Goal: Transaction & Acquisition: Purchase product/service

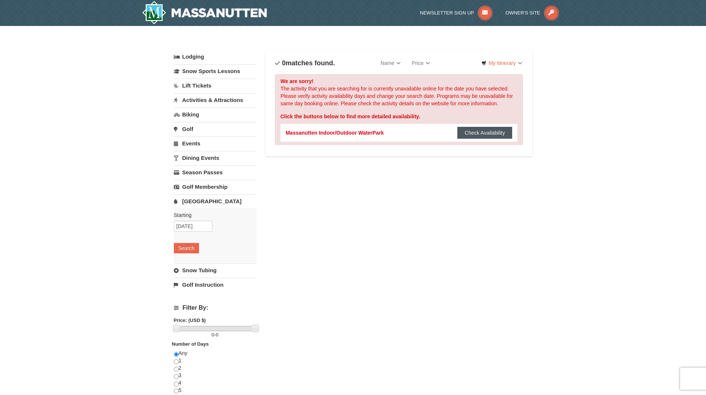
click at [483, 134] on button "Check Availability" at bounding box center [484, 133] width 55 height 12
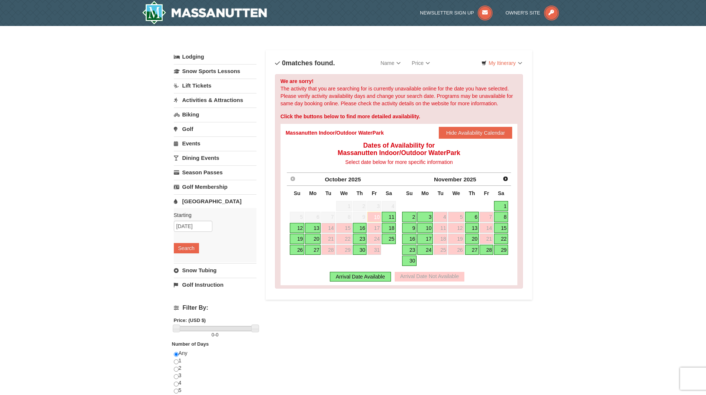
click at [393, 217] on link "11" at bounding box center [389, 217] width 14 height 10
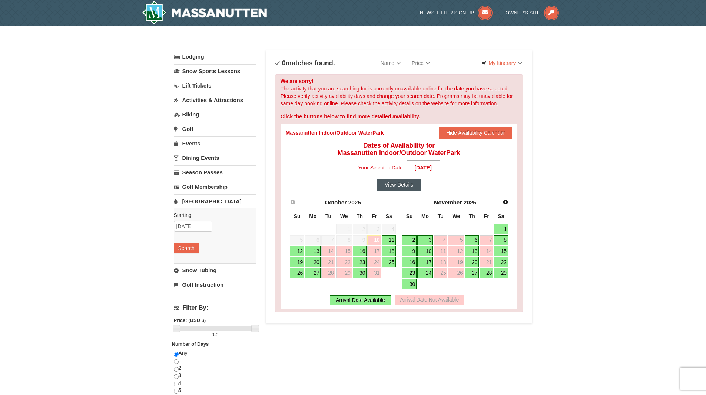
click at [406, 183] on button "View Details" at bounding box center [398, 185] width 43 height 12
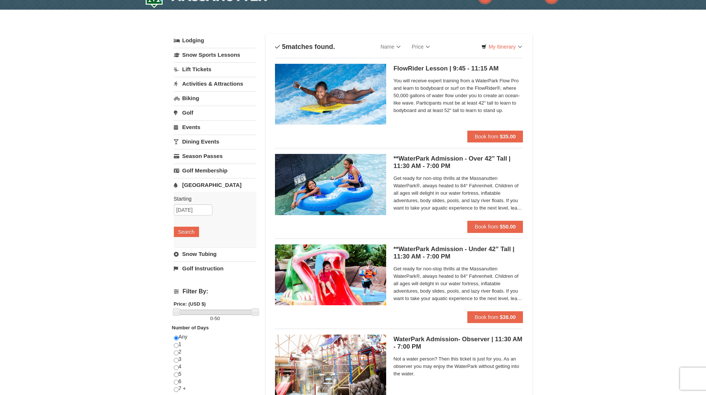
scroll to position [17, 0]
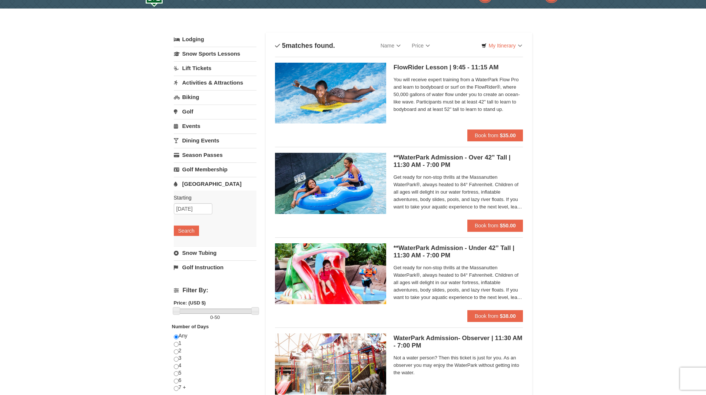
click at [202, 40] on link "Lodging" at bounding box center [215, 39] width 83 height 13
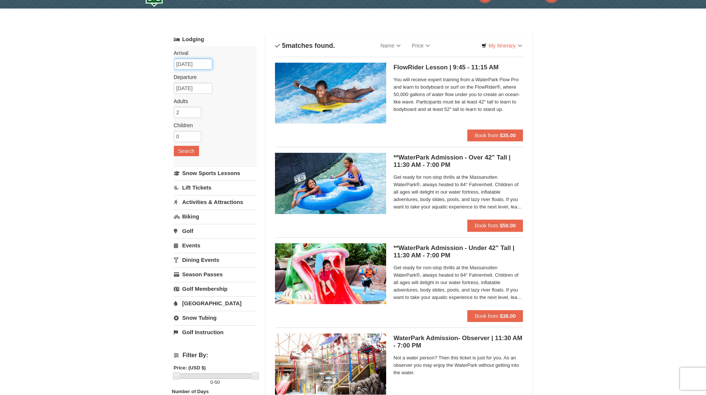
click at [196, 65] on input "10/11/2025" at bounding box center [193, 64] width 39 height 11
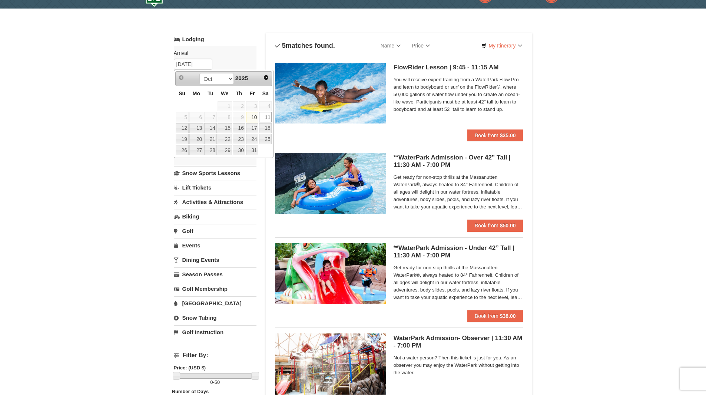
click at [251, 119] on link "10" at bounding box center [252, 117] width 13 height 10
type input "[DATE]"
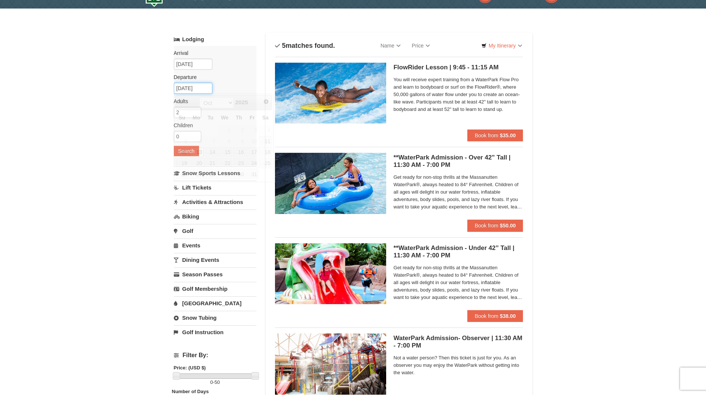
click at [193, 87] on input "10/13/2025" at bounding box center [193, 88] width 39 height 11
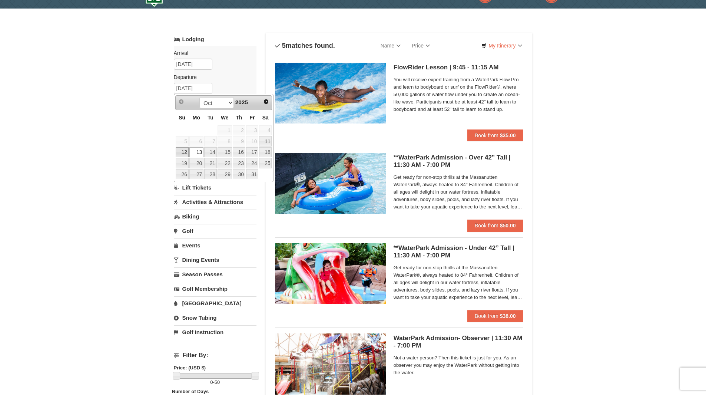
click at [182, 155] on link "12" at bounding box center [182, 152] width 13 height 10
type input "[DATE]"
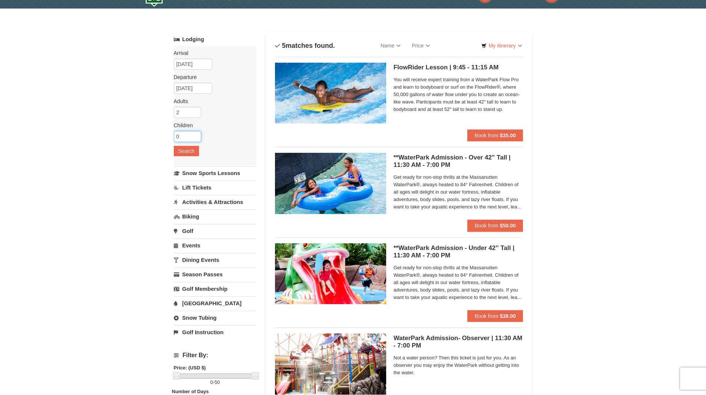
click at [185, 137] on input "0" at bounding box center [187, 136] width 27 height 11
type input "2"
click at [189, 153] on button "Search" at bounding box center [186, 151] width 25 height 10
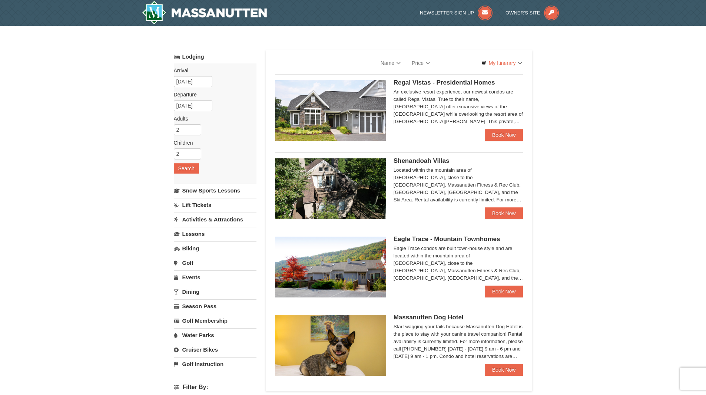
select select "10"
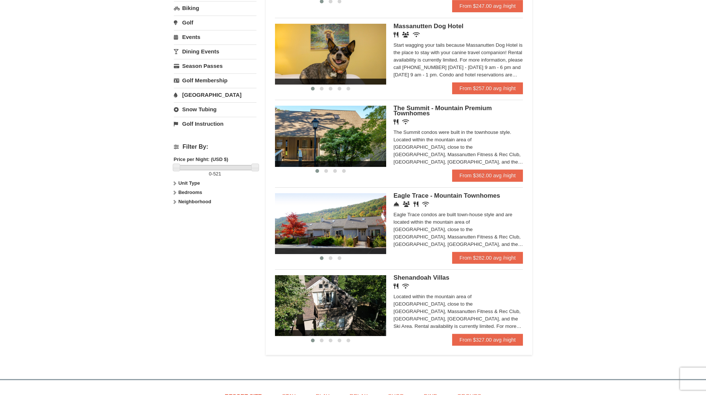
scroll to position [225, 0]
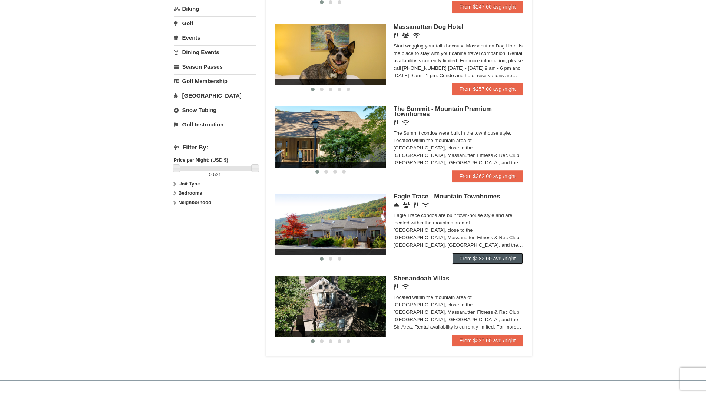
click at [505, 260] on link "From $282.00 avg /night" at bounding box center [487, 258] width 71 height 12
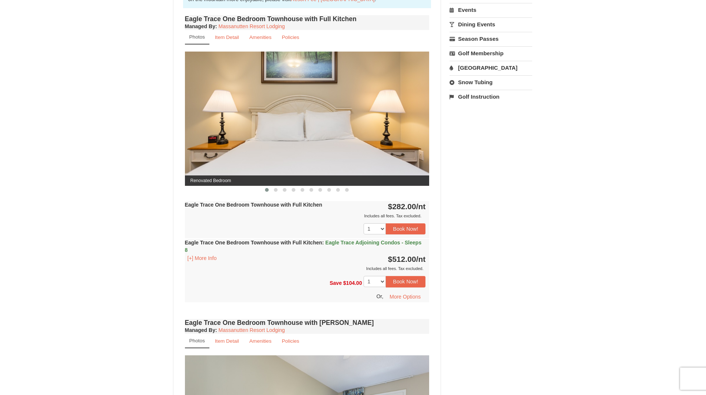
scroll to position [251, 0]
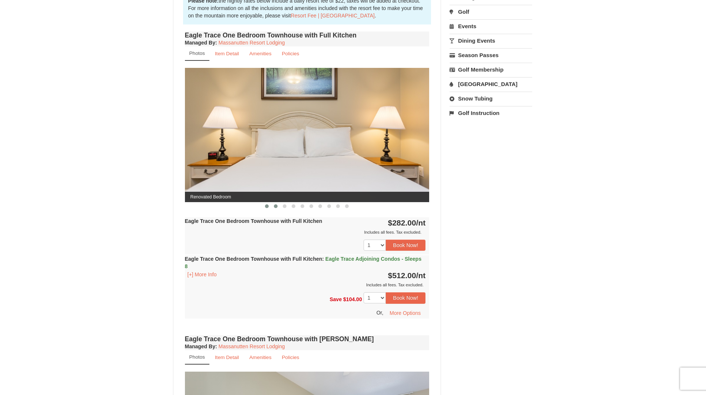
click at [275, 205] on span at bounding box center [276, 206] width 4 height 4
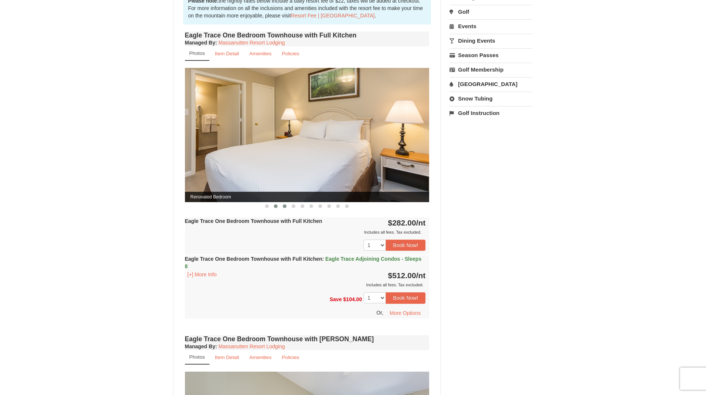
click at [284, 205] on span at bounding box center [285, 206] width 4 height 4
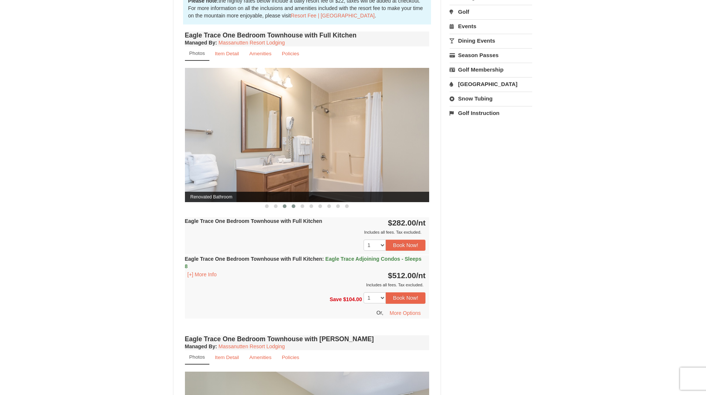
click at [296, 205] on button at bounding box center [293, 205] width 9 height 7
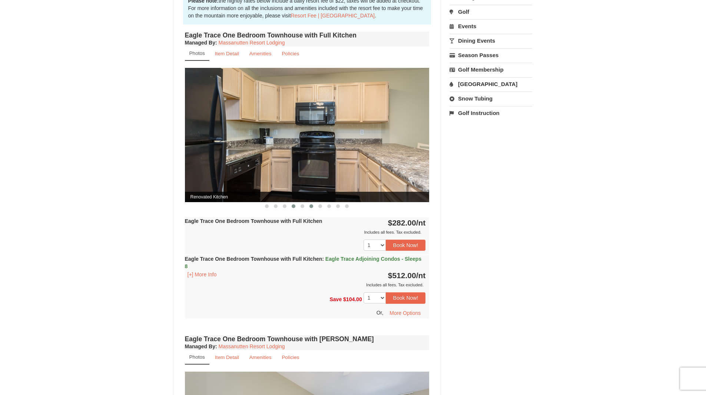
click at [309, 206] on button at bounding box center [311, 205] width 9 height 7
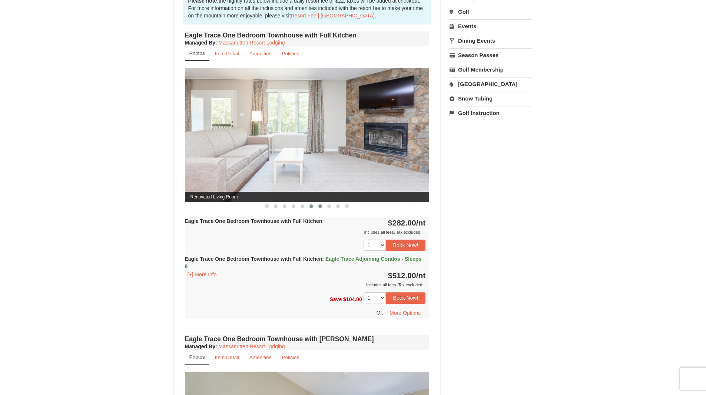
click at [320, 208] on span at bounding box center [320, 206] width 4 height 4
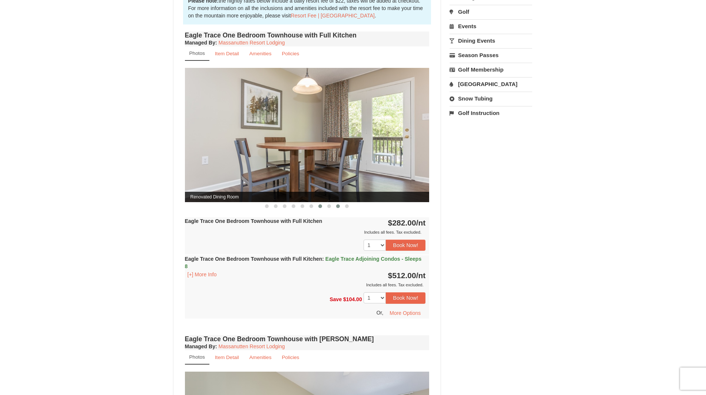
click at [334, 207] on button at bounding box center [338, 205] width 9 height 7
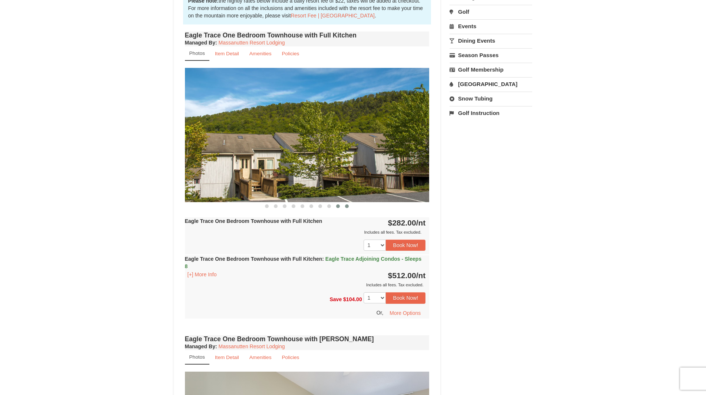
click at [350, 208] on button at bounding box center [347, 205] width 9 height 7
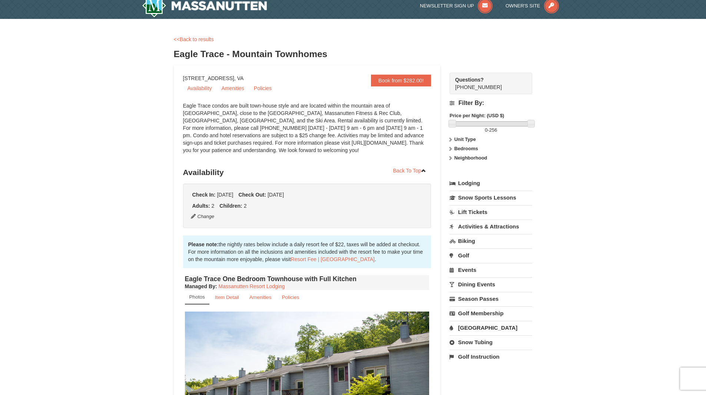
scroll to position [0, 0]
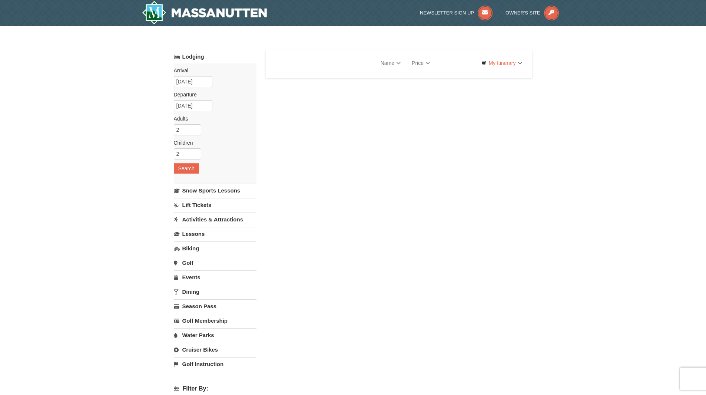
select select "10"
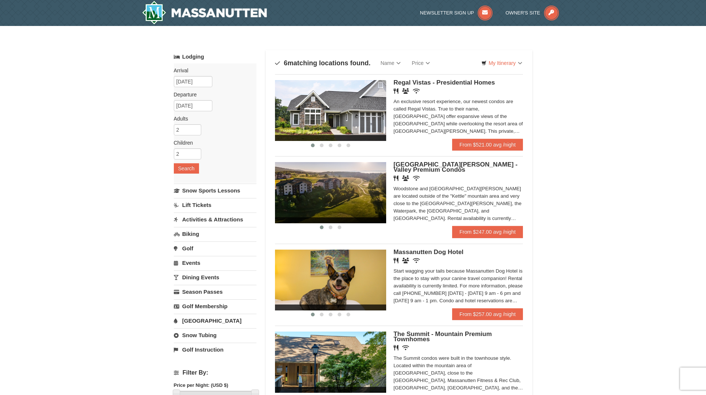
click at [39, 376] on div "× Categories Map List Filter My Itinerary Questions? 1-540-289-9441 Lodging Arr…" at bounding box center [353, 311] width 706 height 571
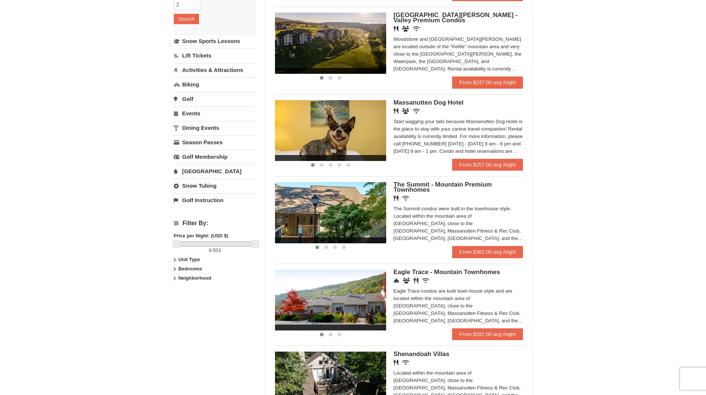
scroll to position [137, 0]
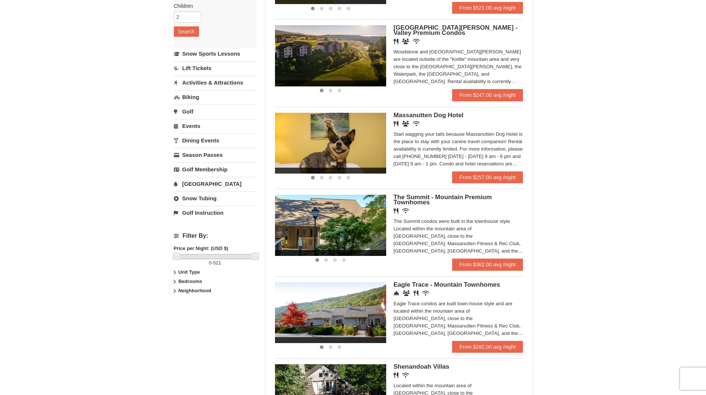
click at [664, 319] on div "× Categories Map List Filter My Itinerary Questions? 1-540-289-9441 Lodging Arr…" at bounding box center [353, 174] width 706 height 571
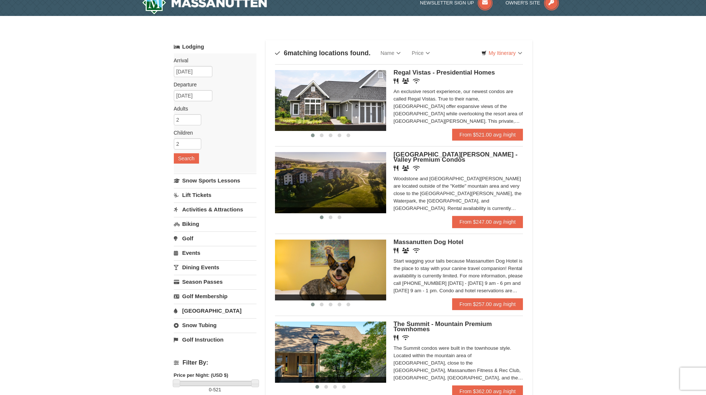
scroll to position [0, 0]
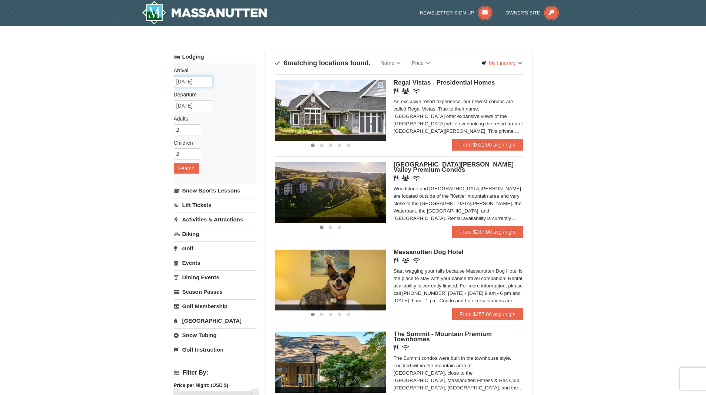
click at [202, 84] on input "[DATE]" at bounding box center [193, 81] width 39 height 11
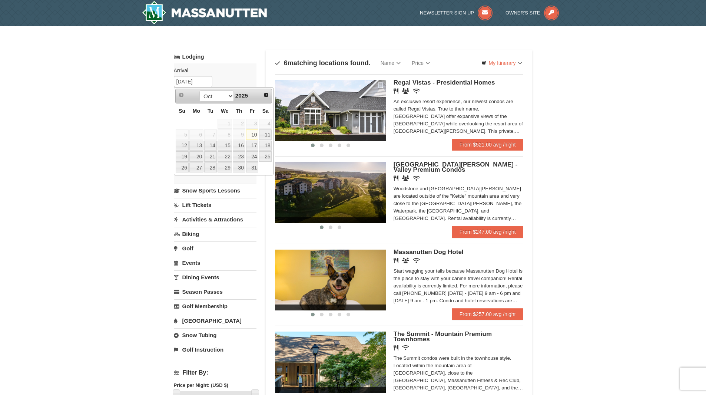
click at [251, 134] on link "10" at bounding box center [252, 134] width 13 height 10
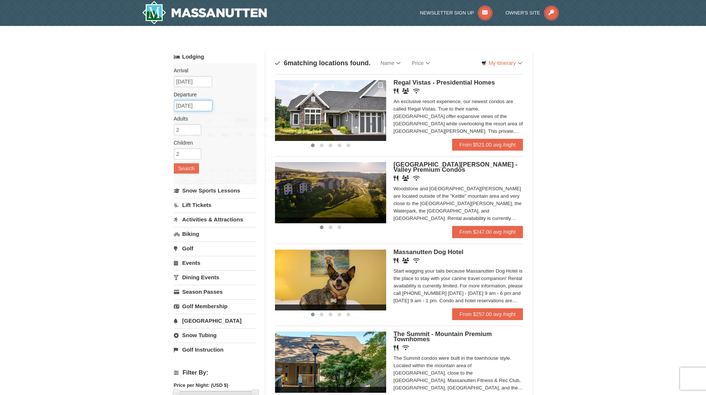
click at [189, 106] on input "[DATE]" at bounding box center [193, 105] width 39 height 11
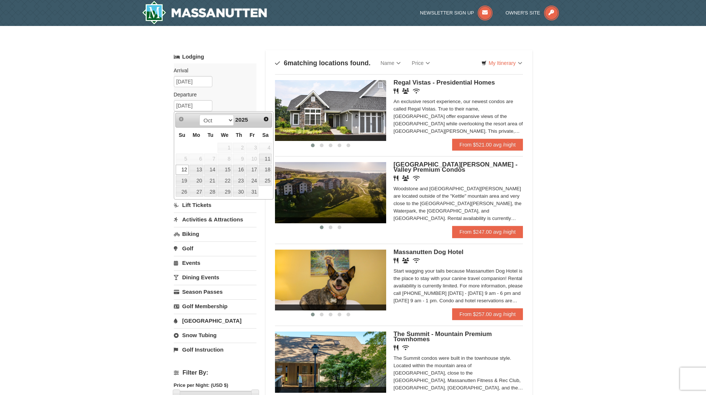
click at [181, 169] on link "12" at bounding box center [182, 170] width 13 height 10
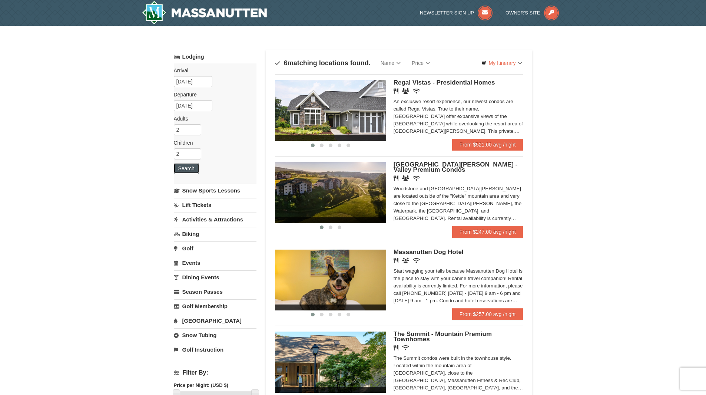
click at [187, 169] on button "Search" at bounding box center [186, 168] width 25 height 10
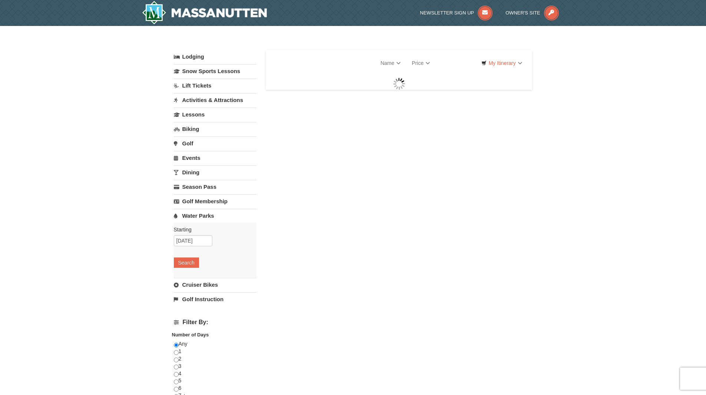
select select "10"
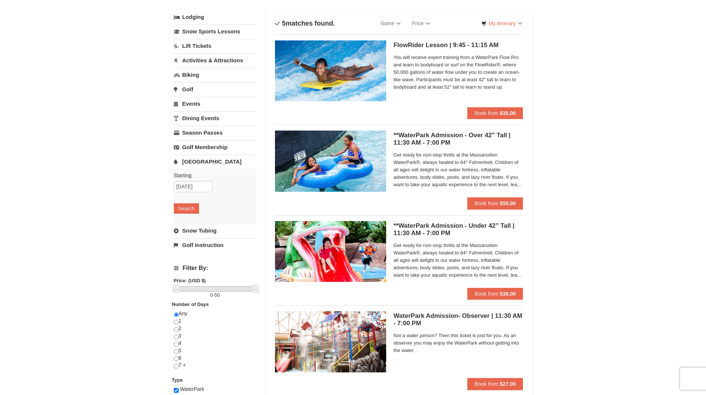
scroll to position [29, 0]
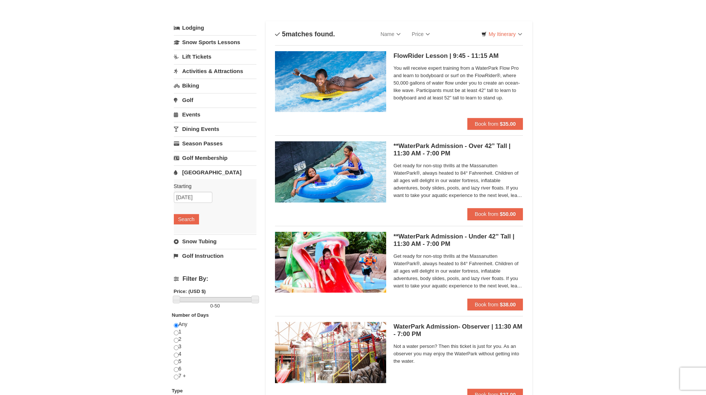
click at [49, 343] on div "× Categories List Filter My Itinerary Questions? 1-540-289-9441 Lodging Arrival…" at bounding box center [353, 257] width 706 height 520
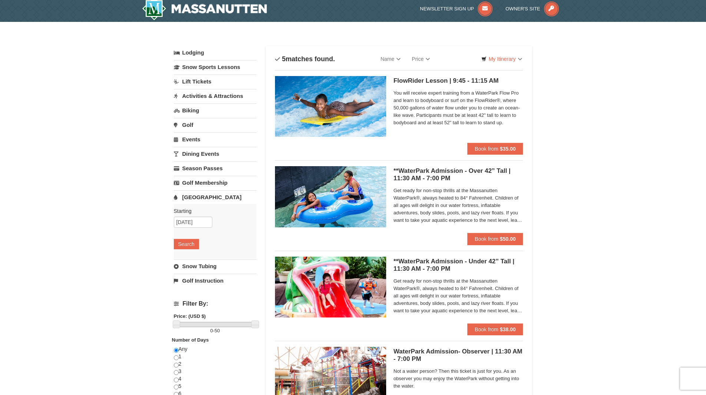
scroll to position [0, 0]
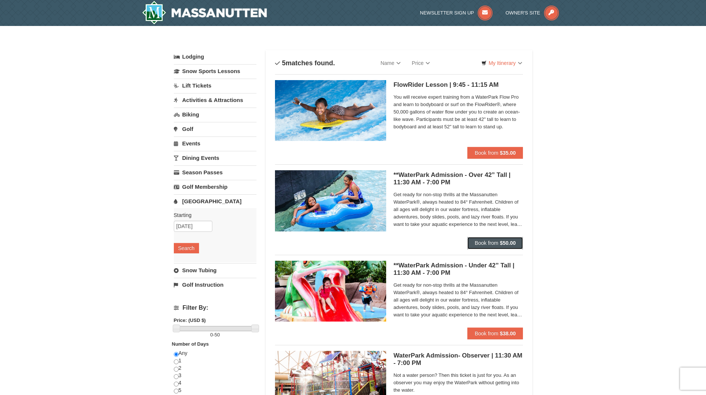
click at [497, 243] on span "Book from" at bounding box center [487, 243] width 24 height 6
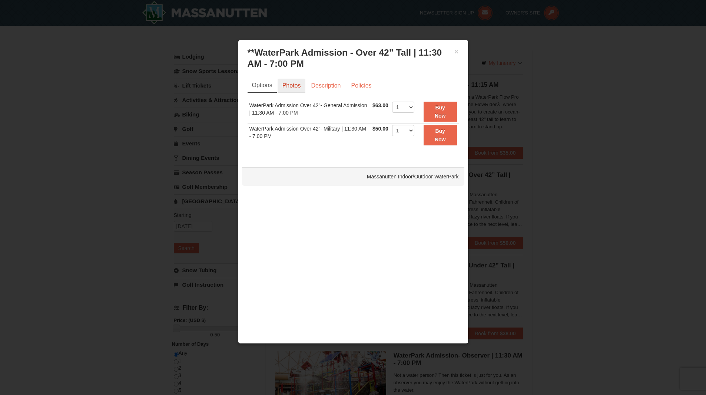
click at [299, 86] on link "Photos" at bounding box center [292, 86] width 28 height 14
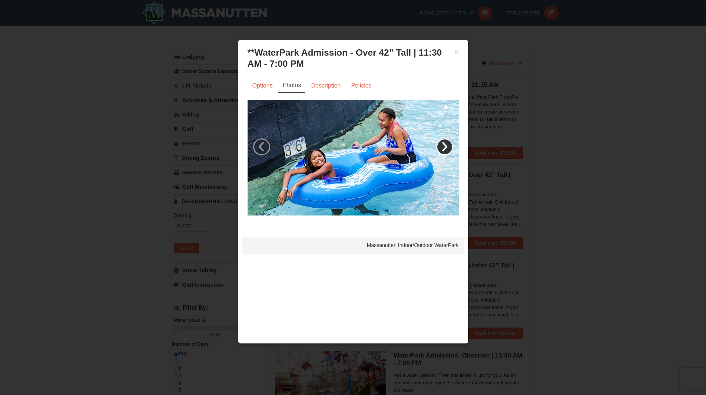
click at [444, 148] on link "›" at bounding box center [444, 146] width 17 height 17
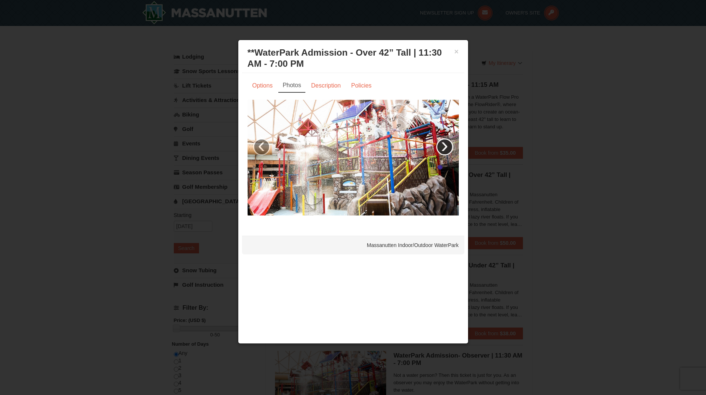
click at [444, 148] on link "›" at bounding box center [444, 146] width 17 height 17
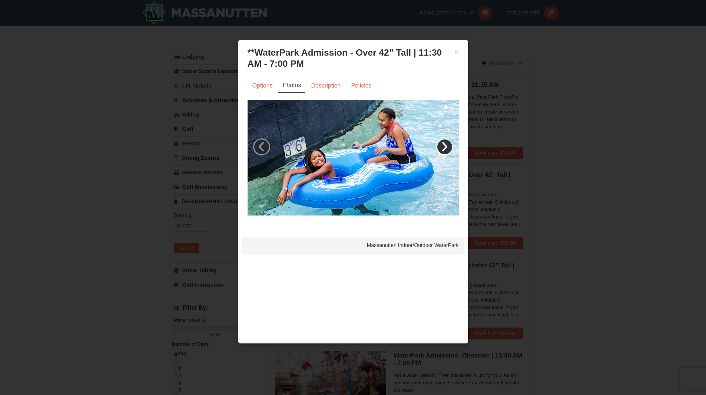
click at [444, 148] on link "›" at bounding box center [444, 146] width 17 height 17
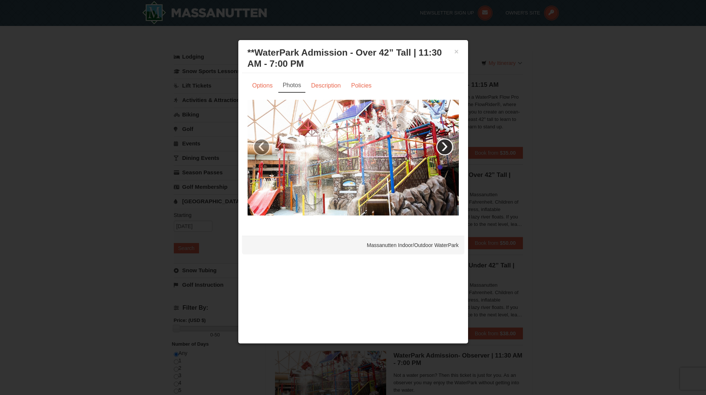
click at [444, 148] on link "›" at bounding box center [444, 146] width 17 height 17
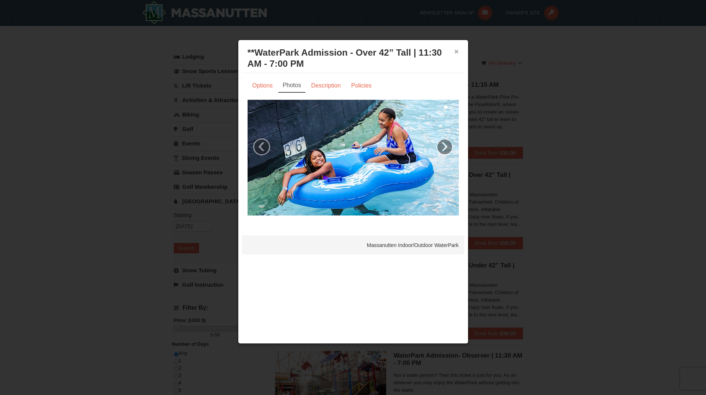
click at [456, 50] on button "×" at bounding box center [456, 51] width 4 height 7
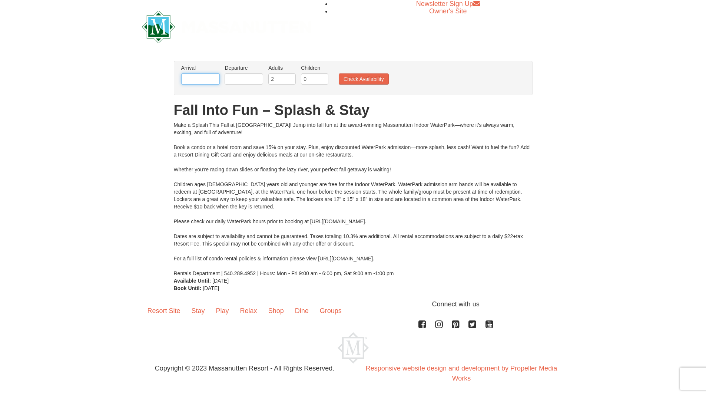
click at [212, 77] on input "text" at bounding box center [200, 78] width 39 height 11
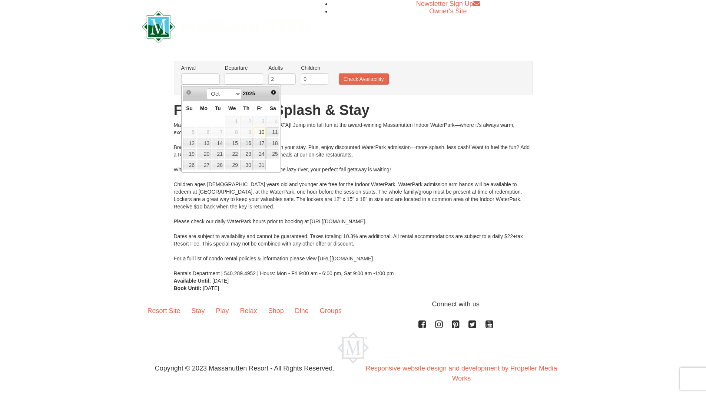
click at [258, 132] on link "10" at bounding box center [260, 132] width 13 height 10
type input "[DATE]"
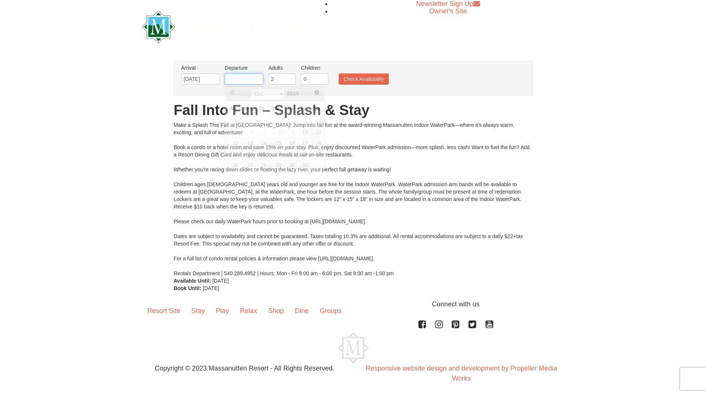
click at [244, 75] on input "text" at bounding box center [244, 78] width 39 height 11
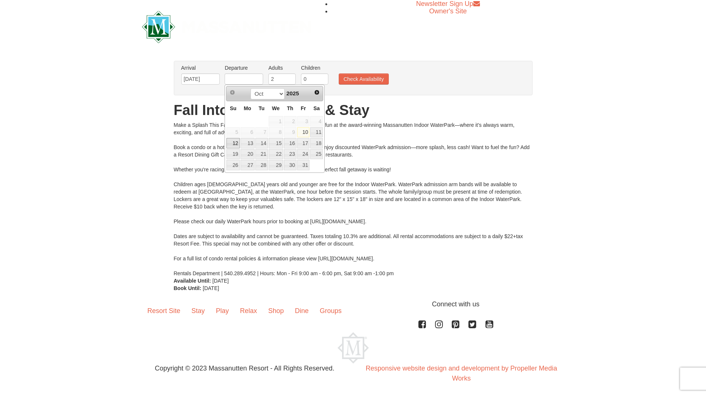
click at [234, 143] on link "12" at bounding box center [232, 143] width 13 height 10
type input "[DATE]"
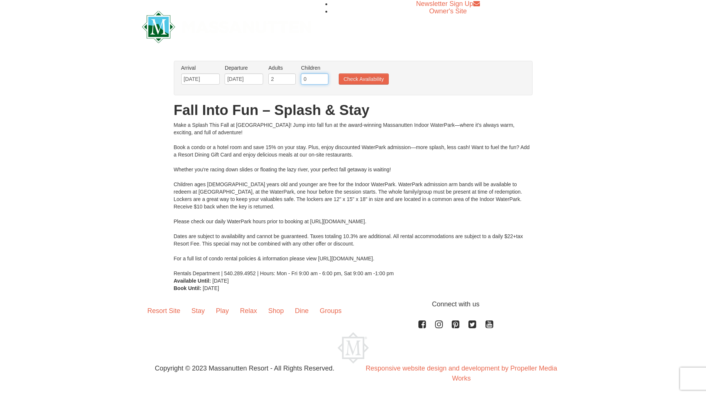
click at [310, 81] on input "0" at bounding box center [314, 78] width 27 height 11
type input "2"
click at [347, 79] on button "Check Availability" at bounding box center [364, 78] width 50 height 11
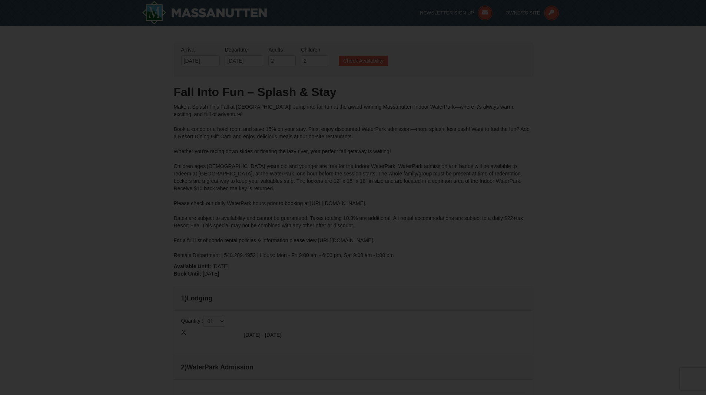
type input "[DATE]"
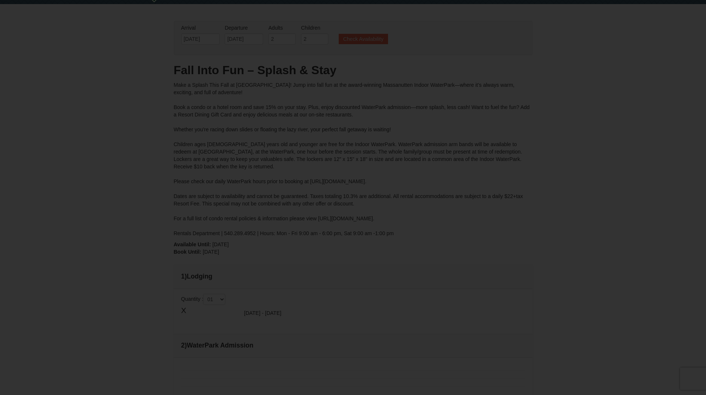
type input "[DATE]"
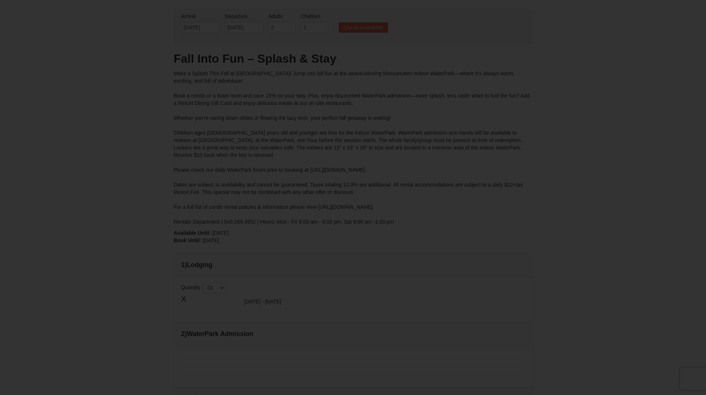
type input "[DATE]"
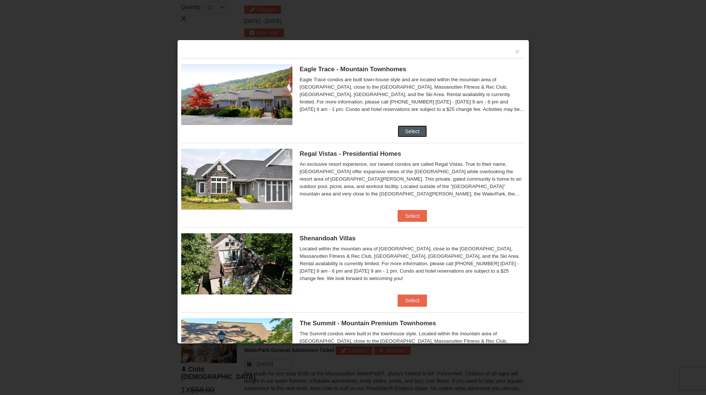
click at [420, 133] on button "Select" at bounding box center [412, 131] width 29 height 12
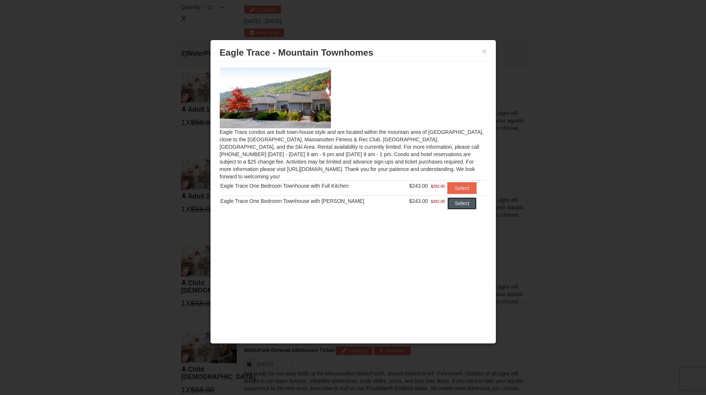
click at [454, 198] on button "Select" at bounding box center [461, 203] width 29 height 12
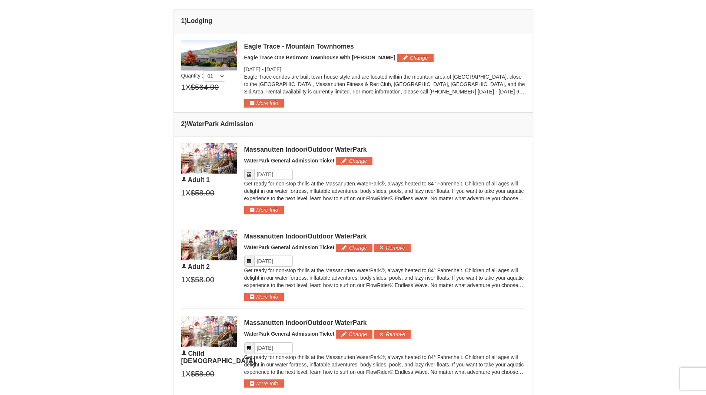
scroll to position [297, 0]
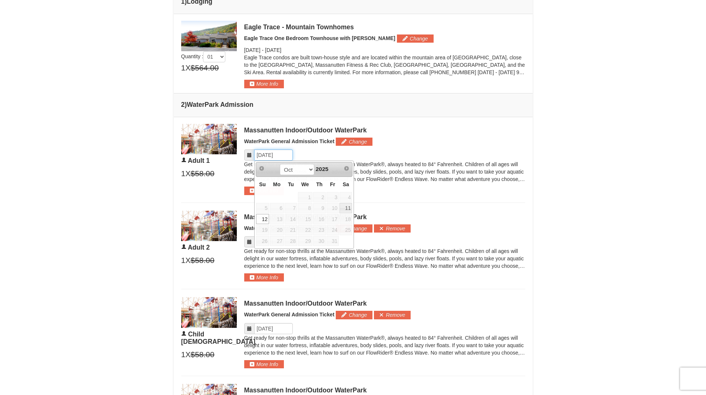
click at [271, 156] on input "Please format dates MM/DD/YYYY" at bounding box center [273, 154] width 39 height 11
click at [128, 202] on div "× From: To: Adults: 2 Children: 2 Change Arrival Please format dates MM/DD/YYYY…" at bounding box center [353, 147] width 706 height 837
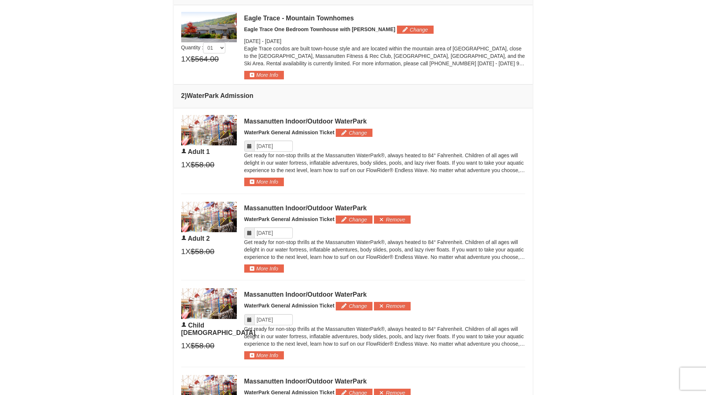
scroll to position [307, 0]
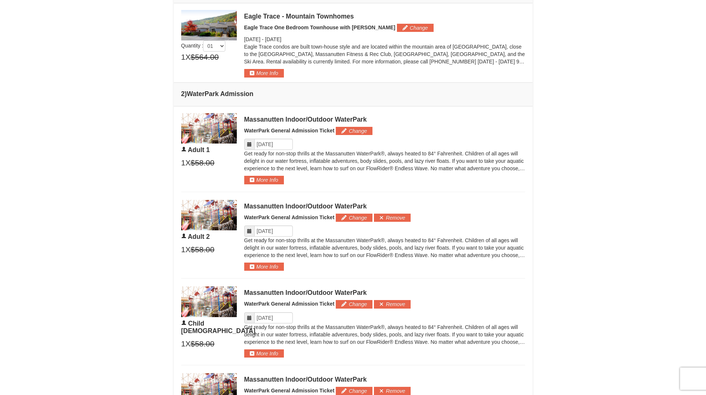
click at [248, 145] on icon at bounding box center [249, 144] width 5 height 5
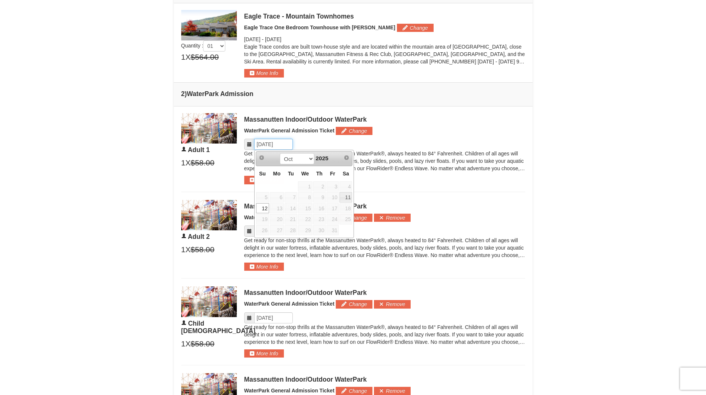
click at [263, 145] on input "Please format dates MM/DD/YYYY" at bounding box center [273, 144] width 39 height 11
click at [348, 197] on link "11" at bounding box center [346, 197] width 13 height 10
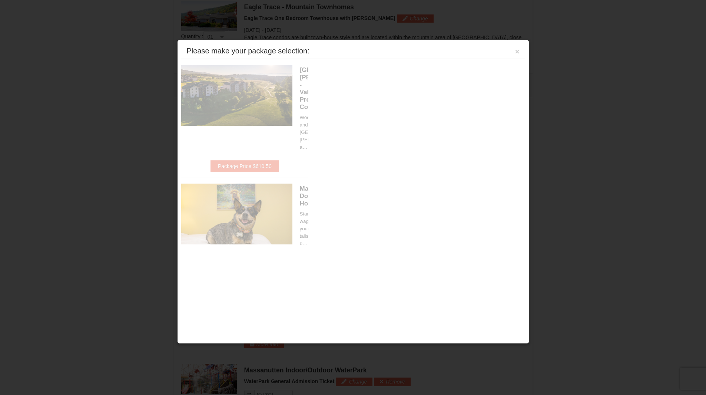
scroll to position [317, 0]
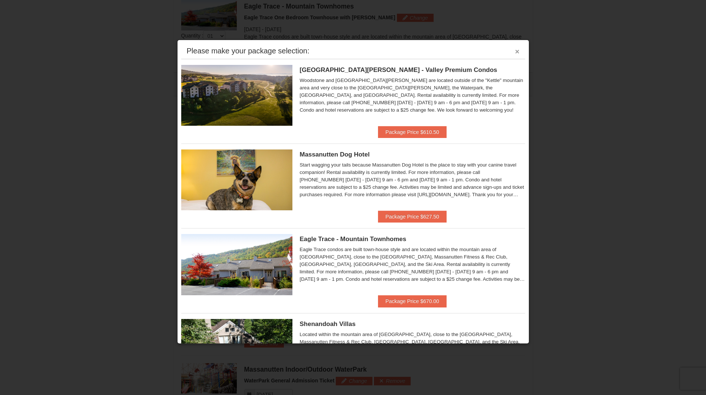
click at [515, 52] on button "×" at bounding box center [517, 51] width 4 height 7
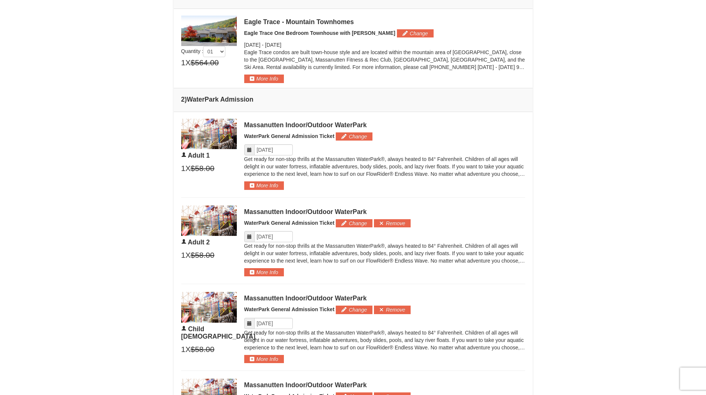
scroll to position [301, 0]
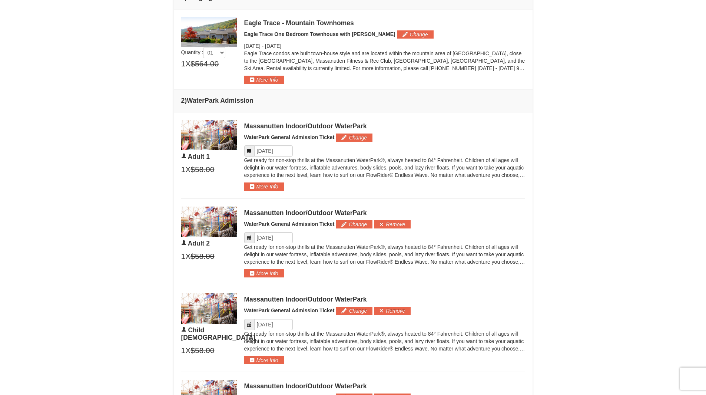
click at [248, 152] on icon at bounding box center [249, 150] width 5 height 5
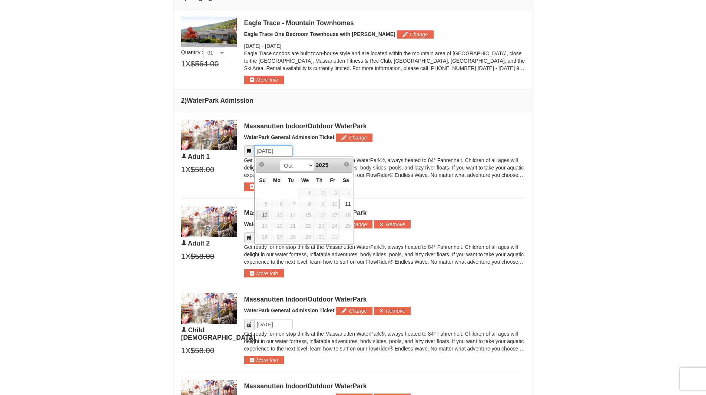
click at [266, 151] on input "Please format dates MM/DD/YYYY" at bounding box center [273, 150] width 39 height 11
click at [265, 217] on link "12" at bounding box center [262, 215] width 13 height 10
type input "[DATE]"
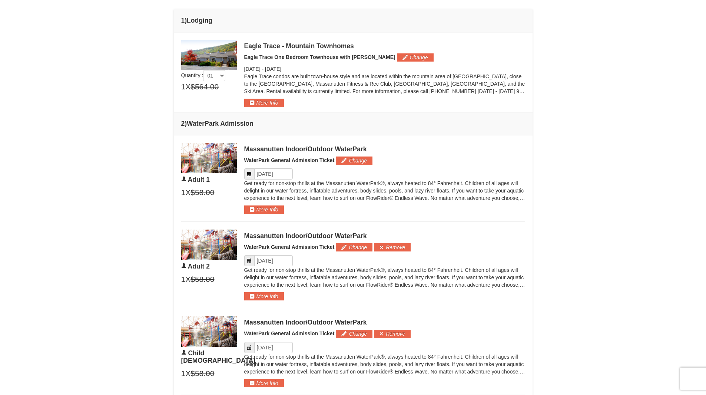
scroll to position [277, 0]
click at [363, 159] on button "Change" at bounding box center [354, 161] width 37 height 8
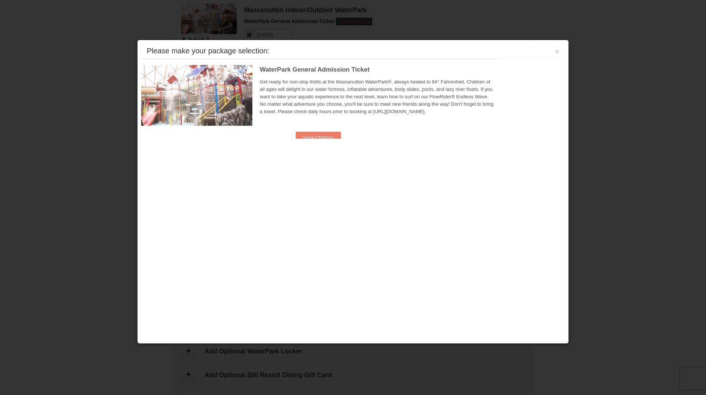
scroll to position [420, 0]
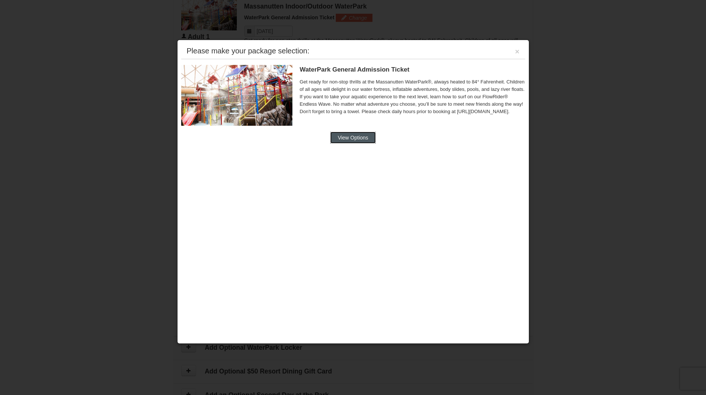
click at [360, 136] on button "View Options" at bounding box center [352, 138] width 45 height 12
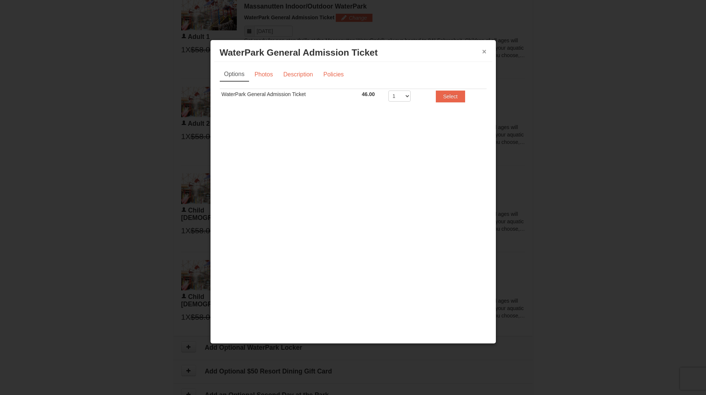
click at [484, 51] on button "×" at bounding box center [484, 51] width 4 height 7
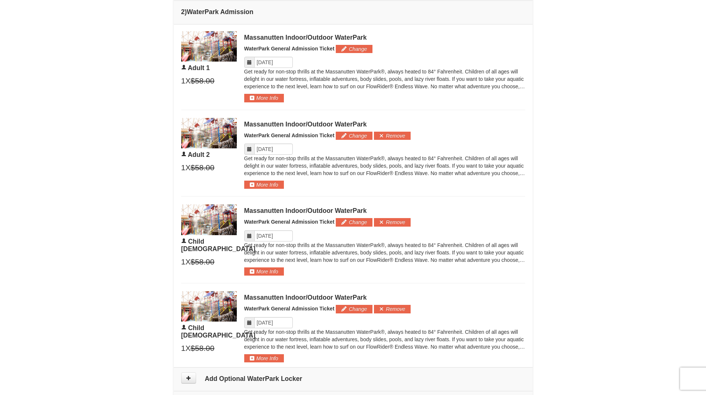
scroll to position [387, 0]
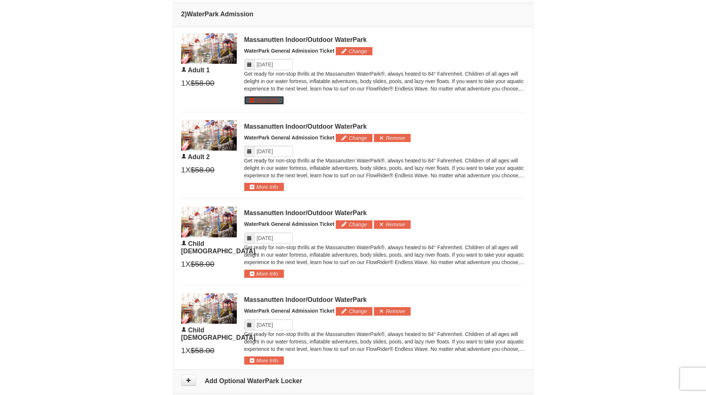
click at [268, 103] on button "More Info" at bounding box center [264, 100] width 40 height 8
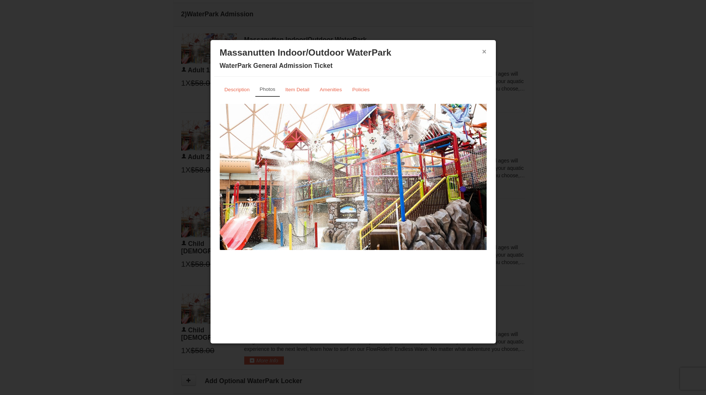
click at [486, 52] on button "×" at bounding box center [484, 51] width 4 height 7
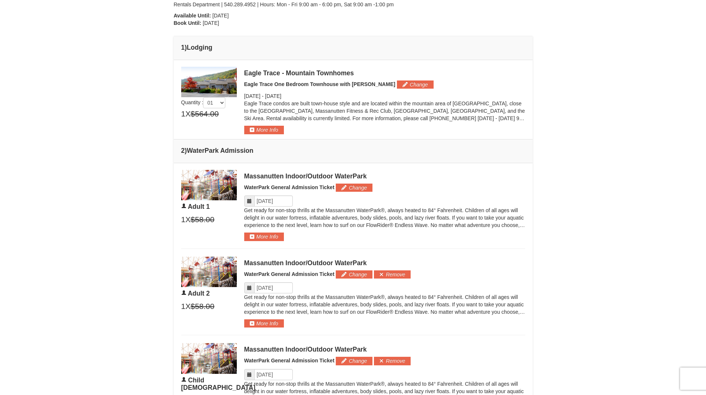
scroll to position [248, 0]
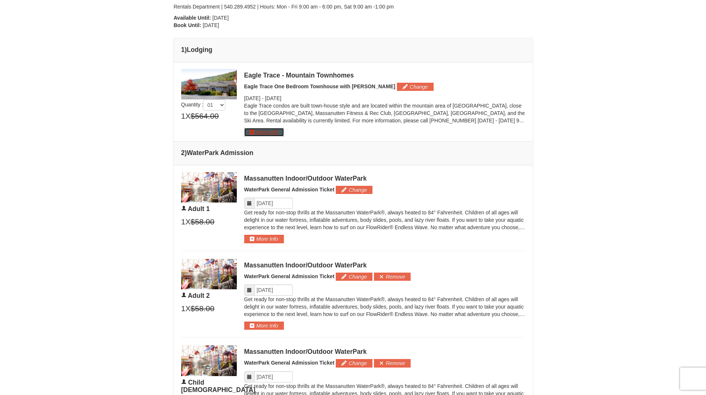
click at [270, 132] on button "More Info" at bounding box center [264, 132] width 40 height 8
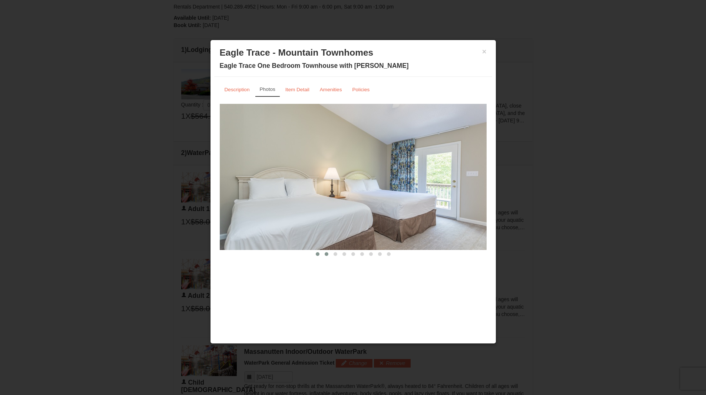
click at [327, 256] on button at bounding box center [326, 253] width 9 height 7
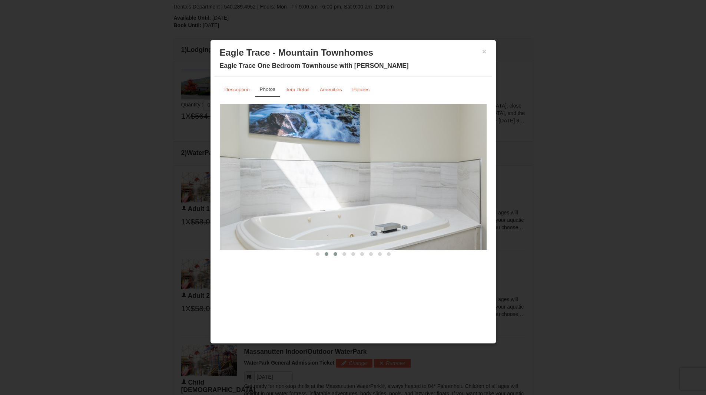
click at [335, 254] on span at bounding box center [336, 254] width 4 height 4
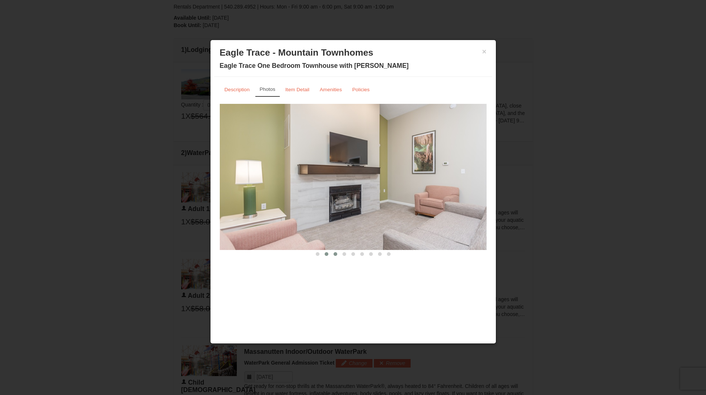
click at [327, 255] on span at bounding box center [327, 254] width 4 height 4
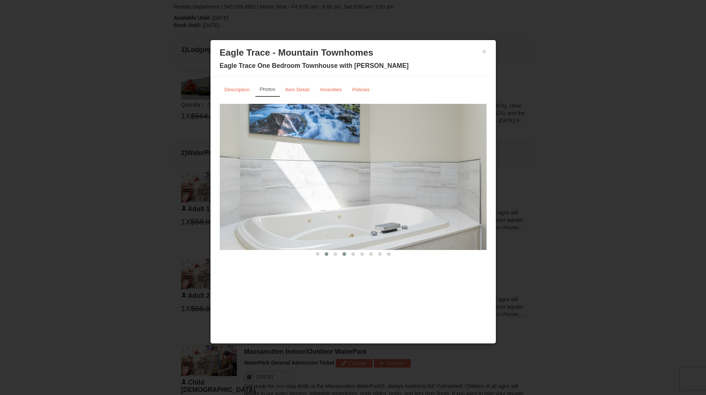
click at [343, 253] on span at bounding box center [345, 254] width 4 height 4
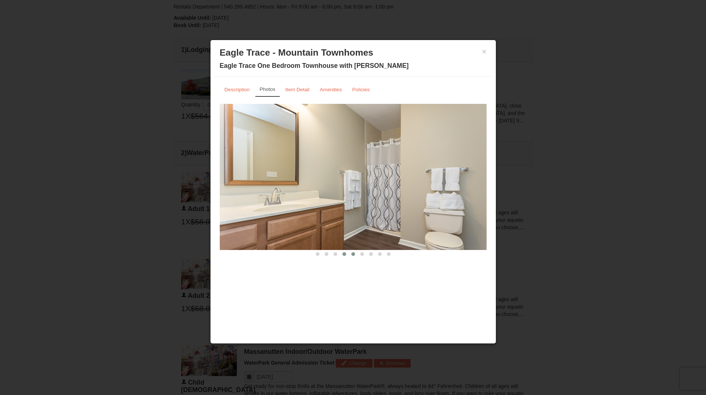
click at [353, 254] on span at bounding box center [353, 254] width 4 height 4
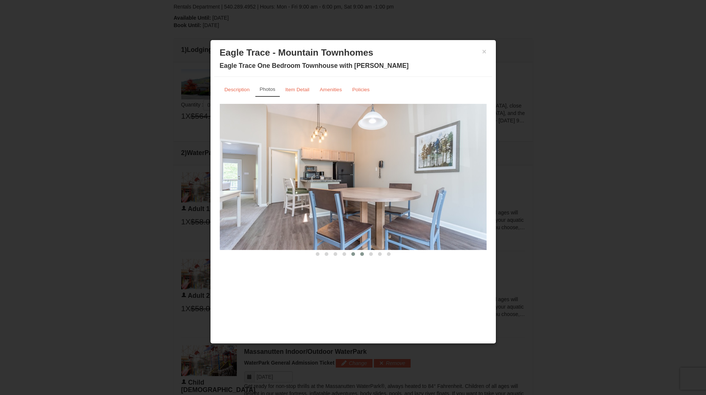
click at [363, 255] on span at bounding box center [362, 254] width 4 height 4
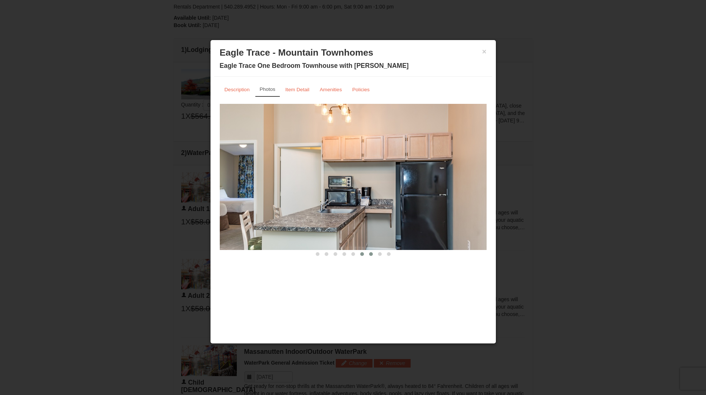
click at [370, 255] on span at bounding box center [371, 254] width 4 height 4
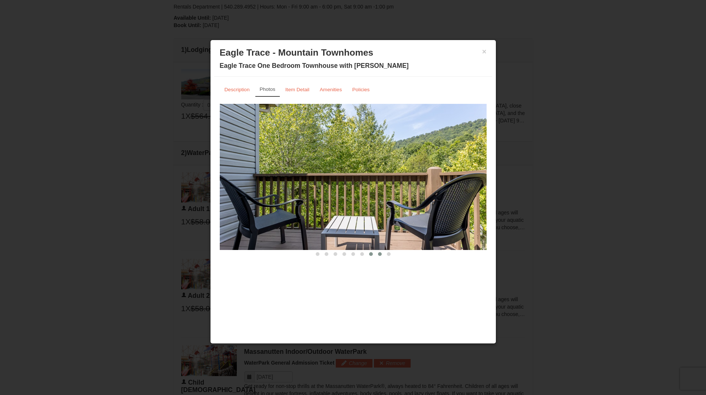
click at [378, 254] on span at bounding box center [380, 254] width 4 height 4
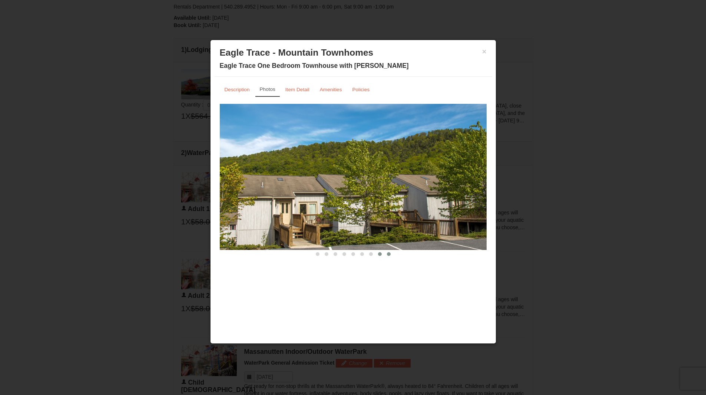
click at [389, 254] on span at bounding box center [389, 254] width 4 height 4
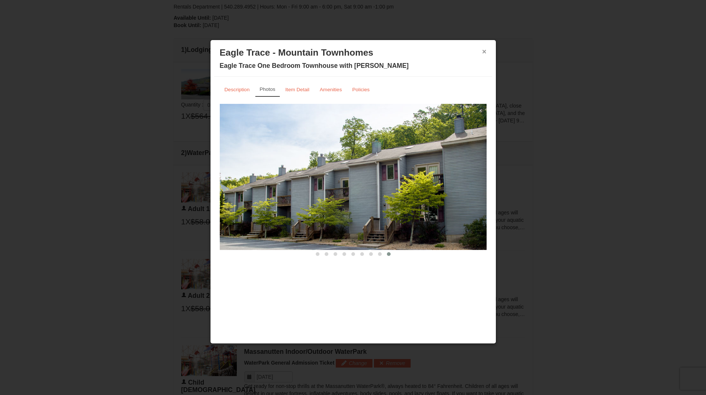
click at [486, 51] on button "×" at bounding box center [484, 51] width 4 height 7
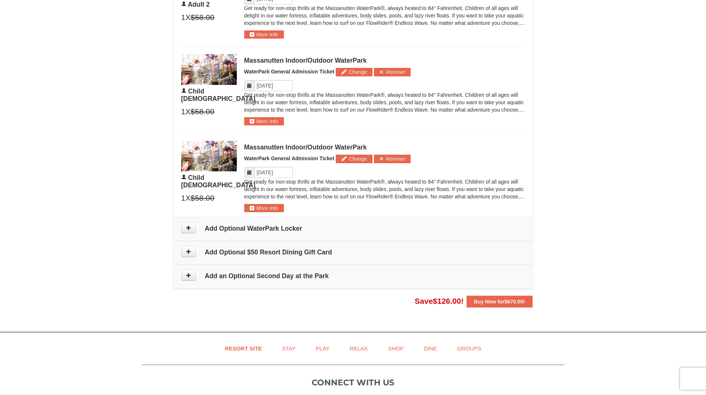
scroll to position [540, 0]
click at [190, 228] on icon at bounding box center [188, 227] width 5 height 5
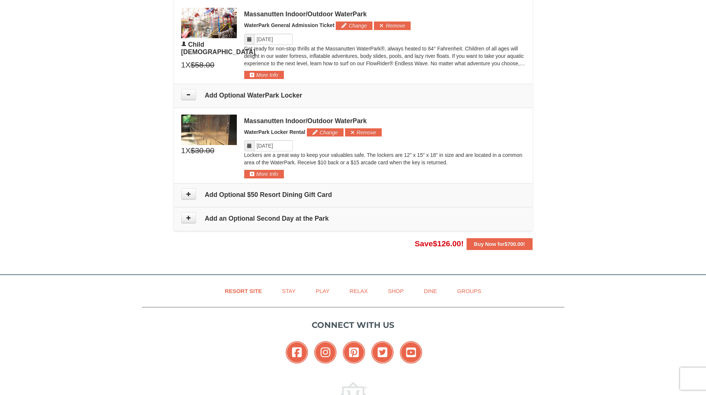
scroll to position [730, 0]
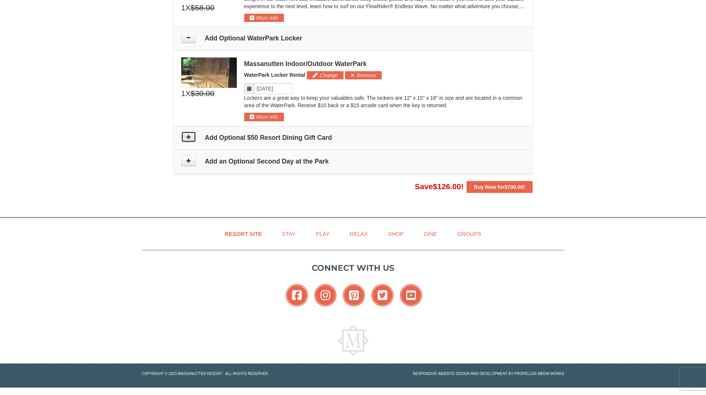
click at [189, 138] on icon at bounding box center [188, 136] width 5 height 5
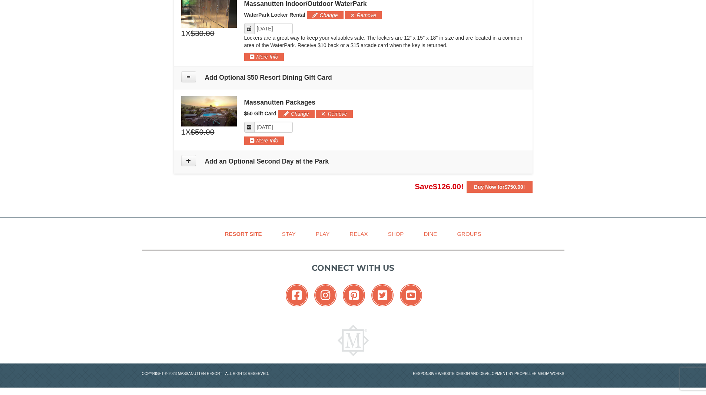
scroll to position [790, 0]
click at [189, 163] on icon at bounding box center [188, 160] width 5 height 5
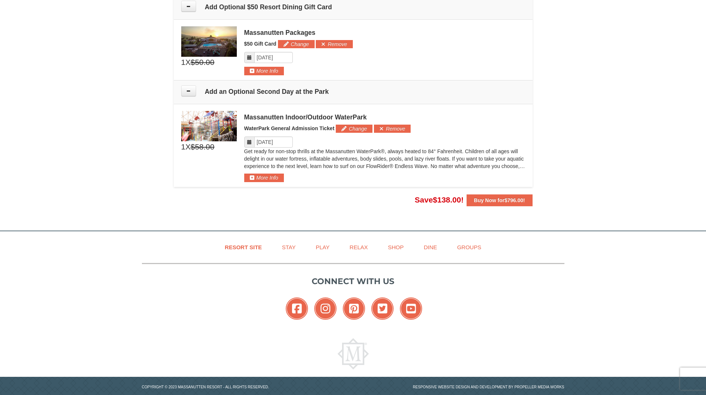
scroll to position [859, 0]
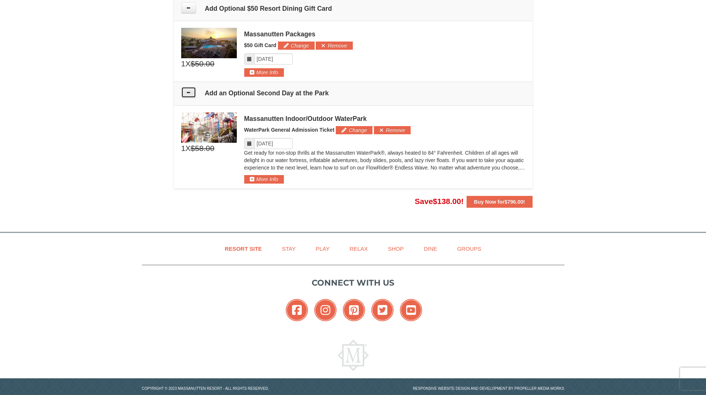
click at [186, 94] on icon at bounding box center [188, 92] width 5 height 5
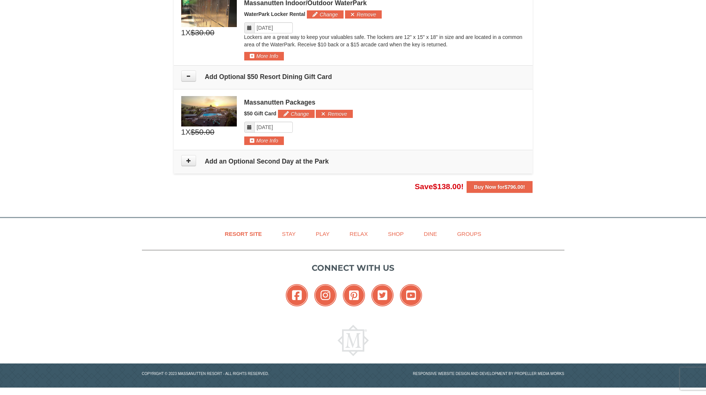
scroll to position [790, 0]
click at [187, 77] on icon at bounding box center [188, 75] width 5 height 5
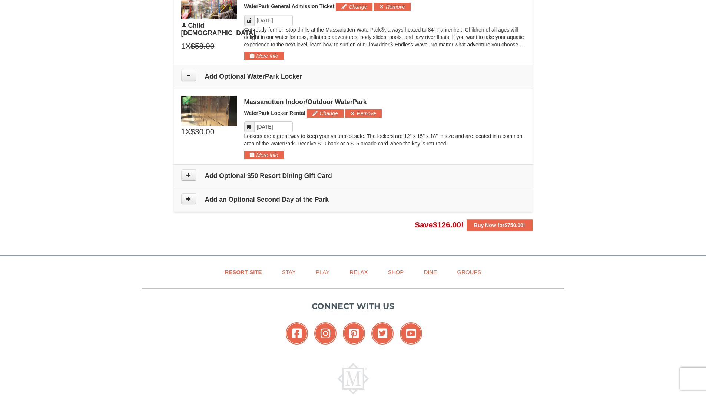
scroll to position [688, 0]
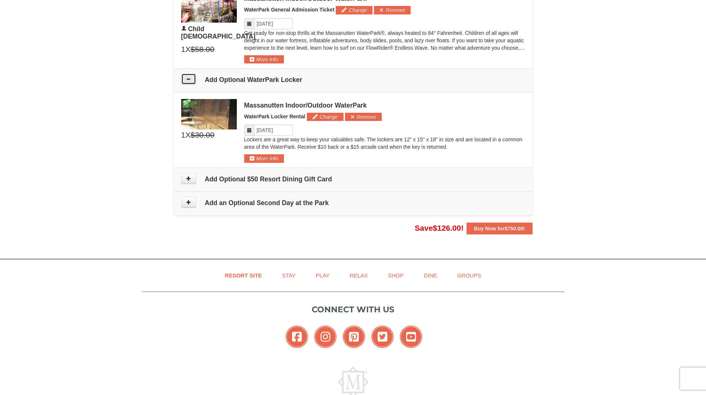
click at [191, 79] on icon at bounding box center [188, 78] width 5 height 5
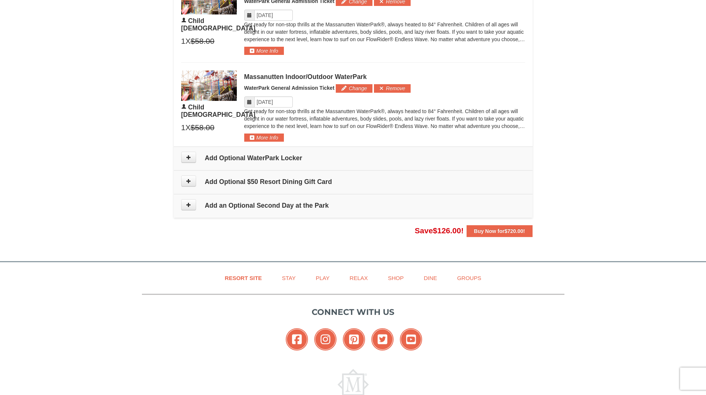
scroll to position [610, 0]
click at [487, 228] on strong "Buy Now for $720.00 !" at bounding box center [499, 231] width 51 height 6
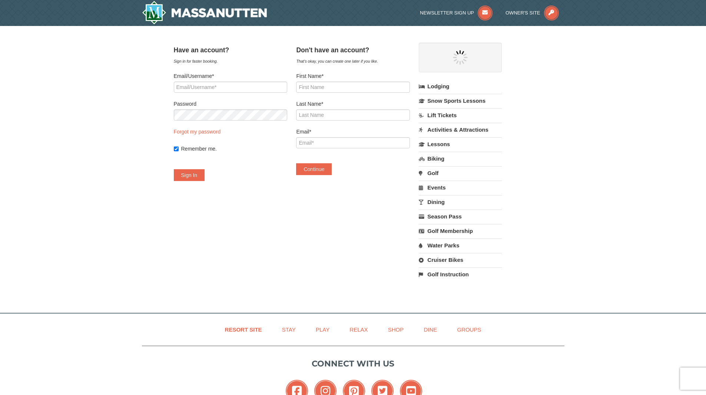
select select "10"
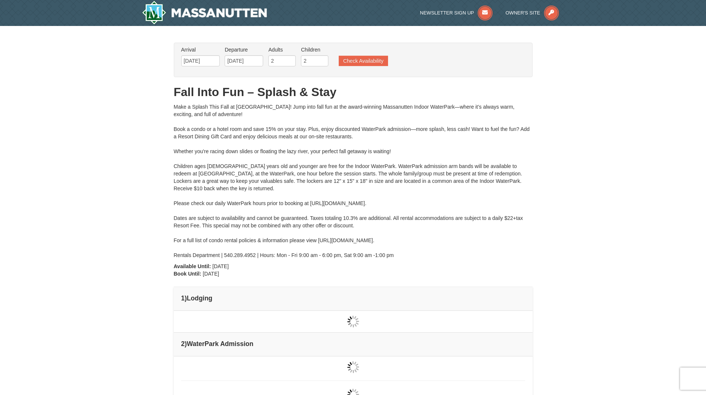
type input "[DATE]"
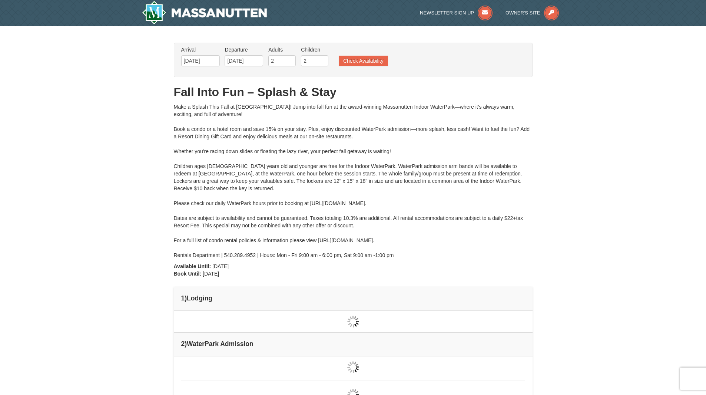
type input "[DATE]"
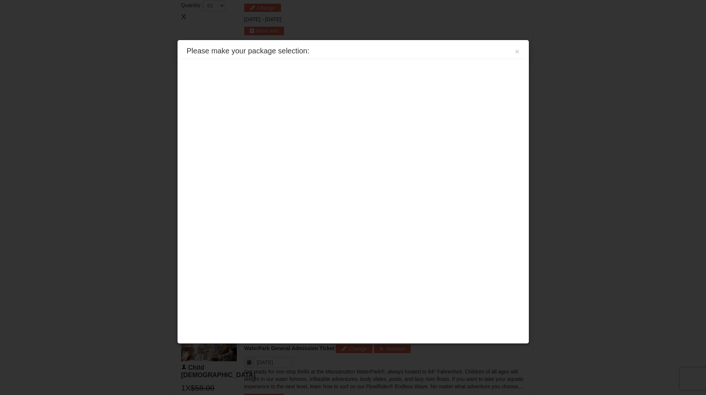
scroll to position [578, 0]
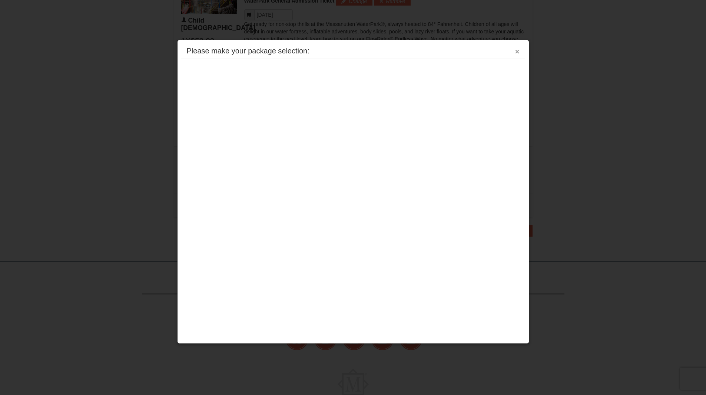
click at [518, 49] on button "×" at bounding box center [517, 51] width 4 height 7
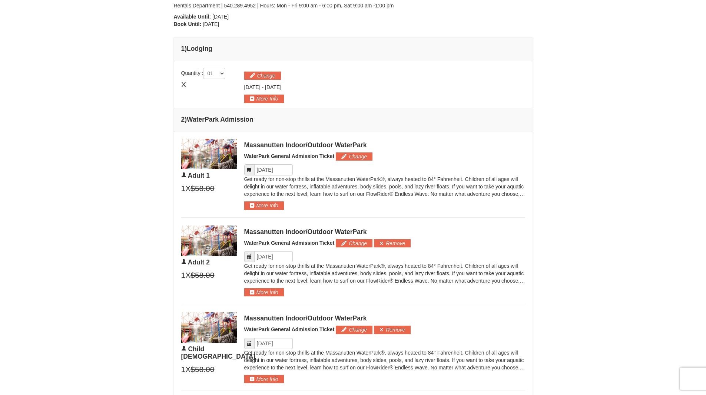
scroll to position [251, 0]
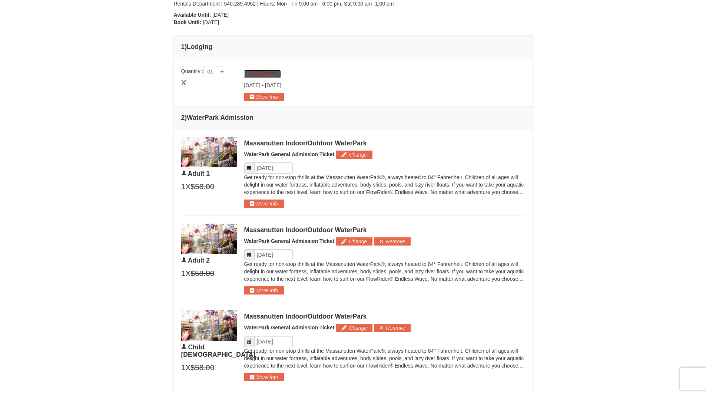
click at [270, 76] on button "Change" at bounding box center [262, 74] width 37 height 8
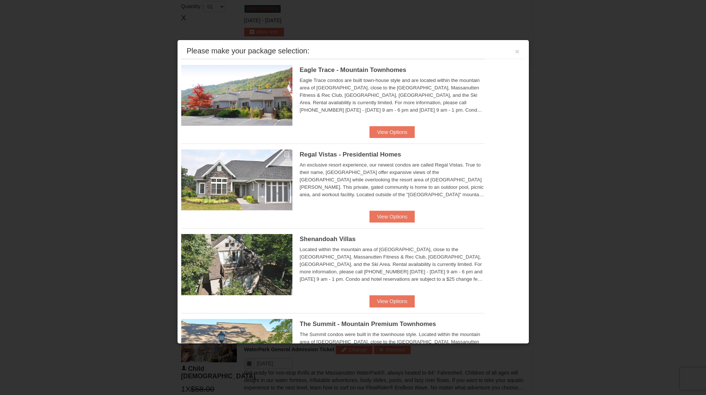
scroll to position [317, 0]
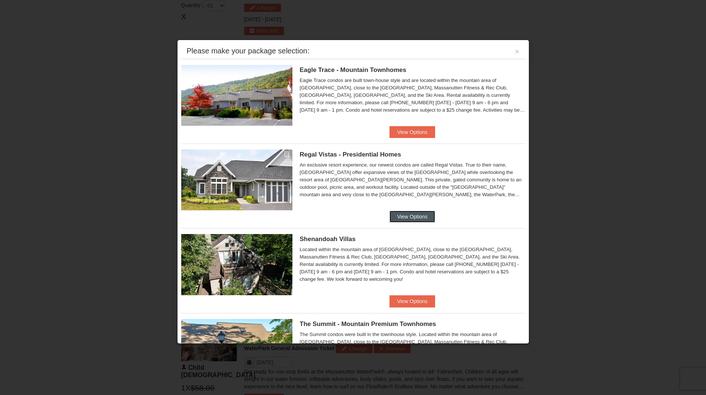
click at [399, 216] on button "View Options" at bounding box center [412, 217] width 45 height 12
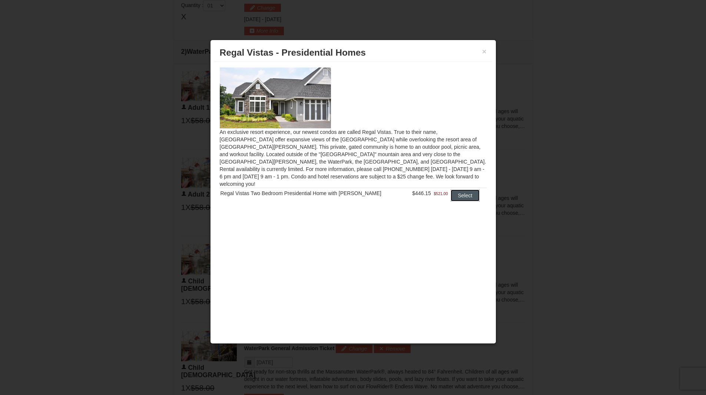
click at [454, 189] on button "Select" at bounding box center [465, 195] width 29 height 12
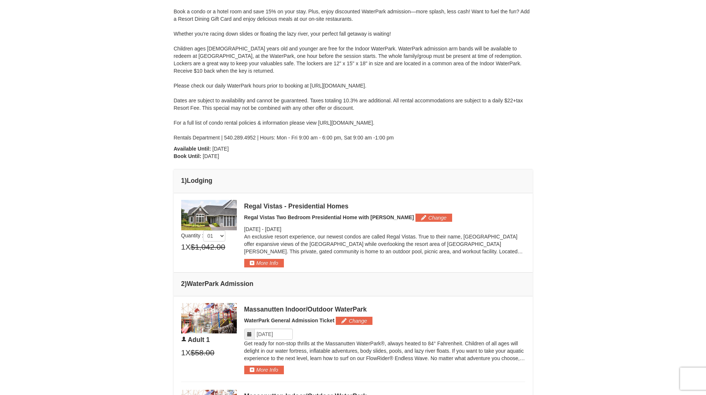
scroll to position [118, 0]
click at [416, 215] on button "Change" at bounding box center [434, 217] width 37 height 8
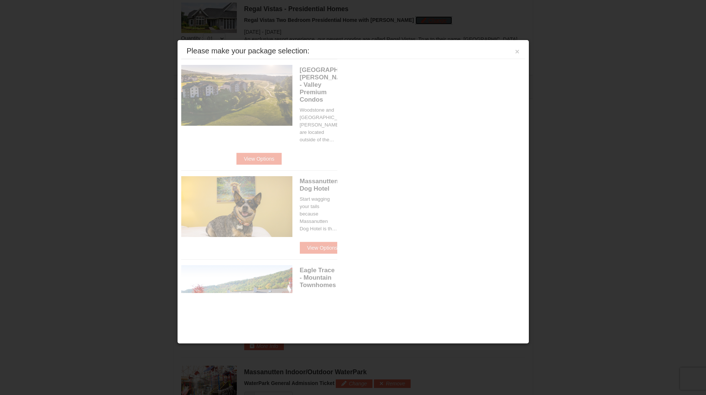
scroll to position [317, 0]
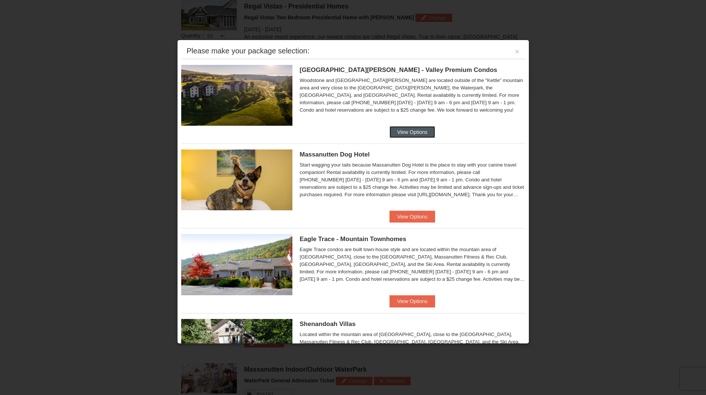
click at [410, 131] on button "View Options" at bounding box center [412, 132] width 45 height 12
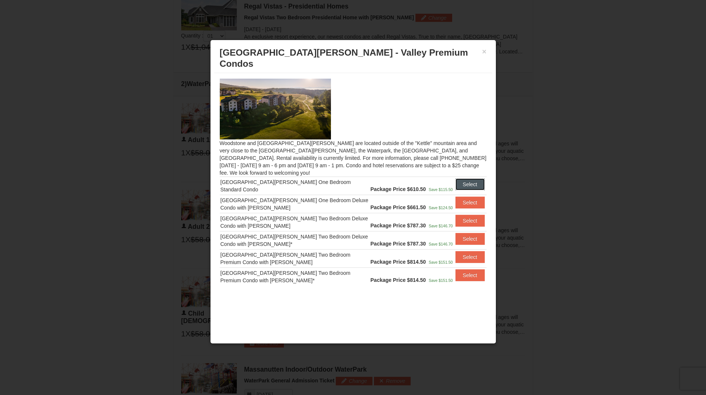
click at [474, 178] on button "Select" at bounding box center [470, 184] width 29 height 12
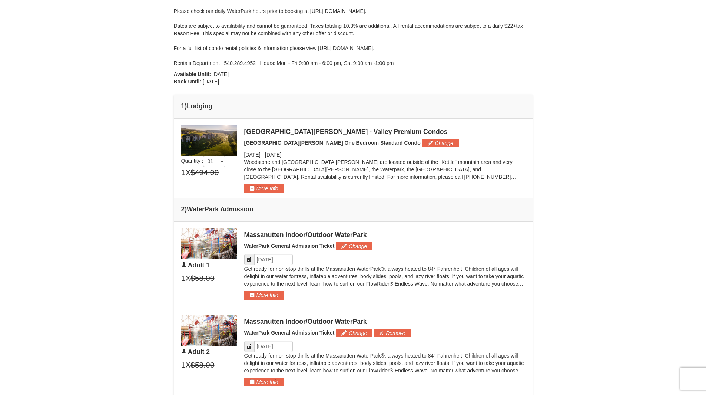
scroll to position [192, 0]
click at [229, 142] on img at bounding box center [209, 140] width 56 height 30
click at [422, 144] on button "Change" at bounding box center [440, 143] width 37 height 8
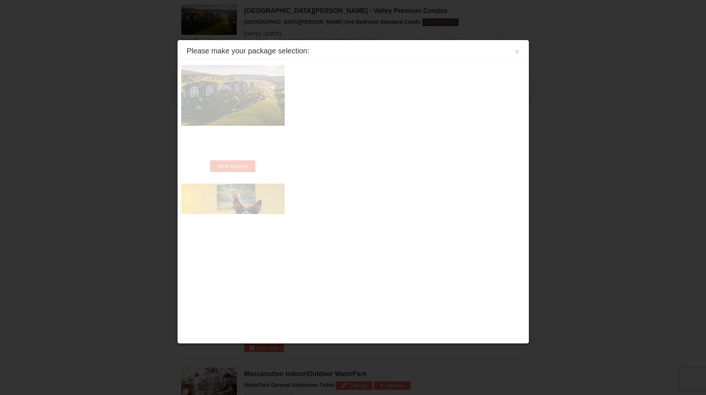
scroll to position [317, 0]
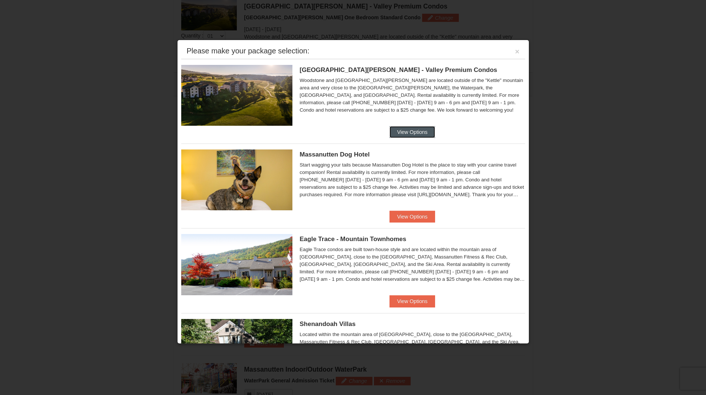
click at [397, 129] on button "View Options" at bounding box center [412, 132] width 45 height 12
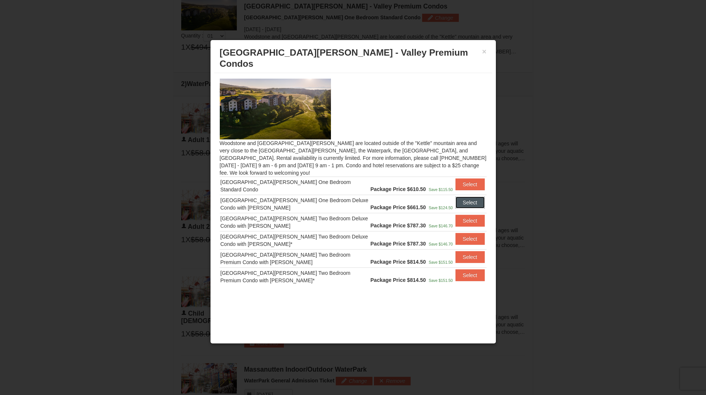
click at [468, 196] on button "Select" at bounding box center [470, 202] width 29 height 12
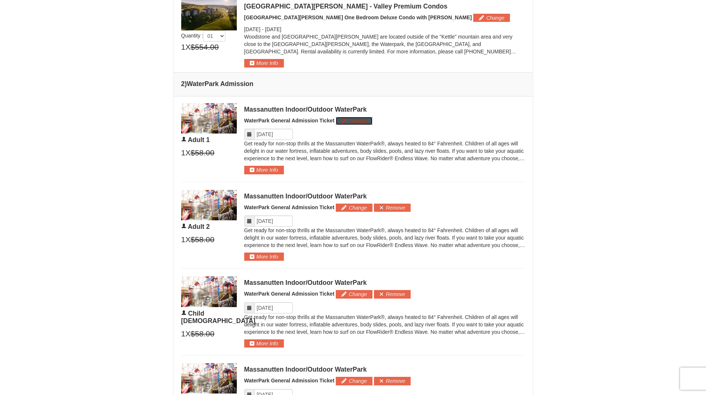
click at [350, 123] on button "Change" at bounding box center [354, 121] width 37 height 8
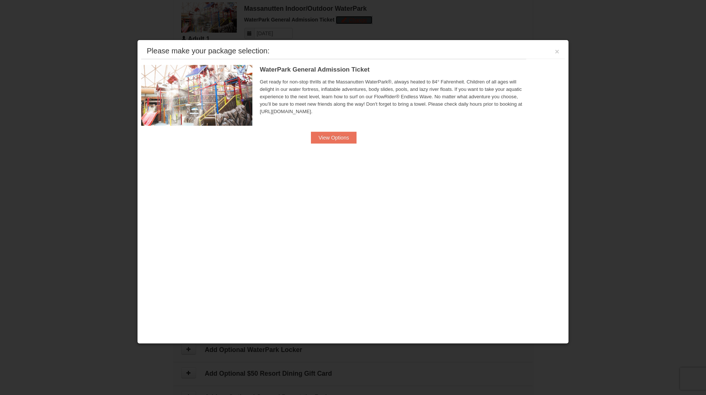
scroll to position [420, 0]
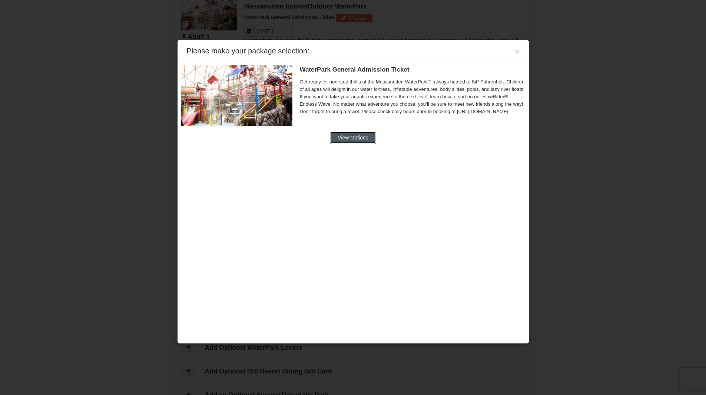
click at [359, 139] on button "View Options" at bounding box center [352, 138] width 45 height 12
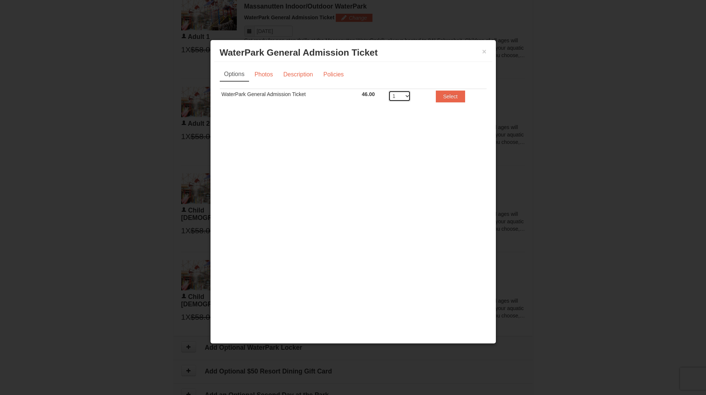
click at [406, 99] on select "1 2 3 4 5 6 7 8" at bounding box center [399, 95] width 22 height 11
click at [484, 51] on button "×" at bounding box center [484, 51] width 4 height 7
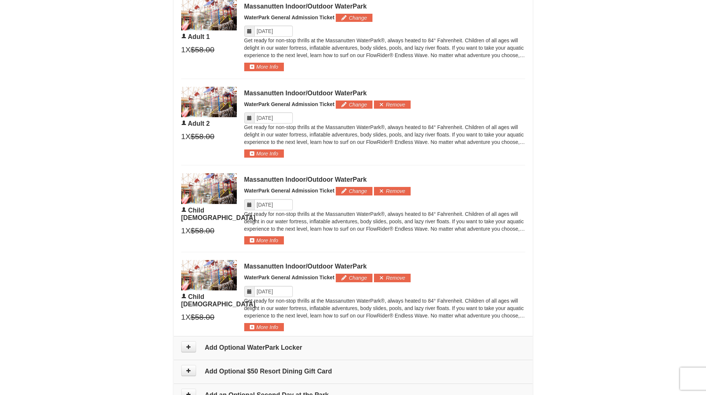
click at [250, 119] on icon at bounding box center [249, 117] width 5 height 5
click at [262, 118] on input "Please format dates MM/DD/YYYY" at bounding box center [273, 117] width 39 height 11
click at [87, 161] on div "× From: To: Adults: 2 Children: 2 Change Arrival Please format dates MM/DD/YYYY…" at bounding box center [353, 24] width 706 height 837
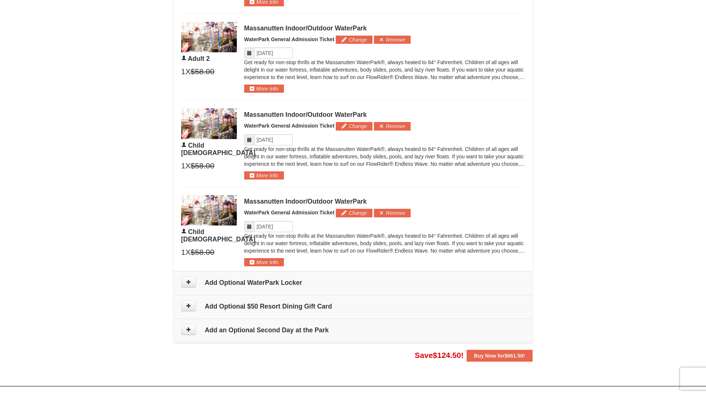
scroll to position [486, 0]
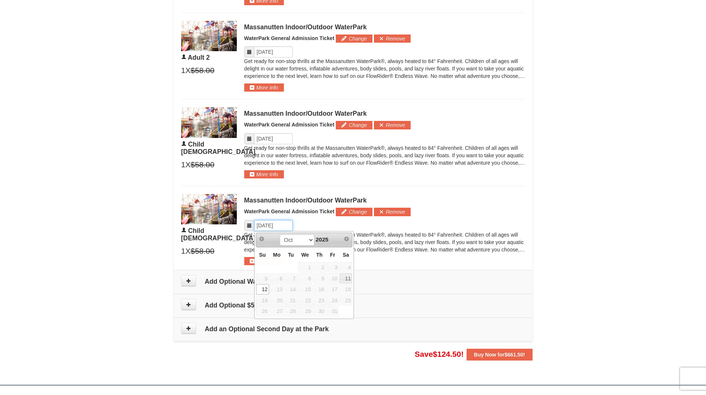
click at [264, 226] on input "Please format dates MM/DD/YYYY" at bounding box center [273, 225] width 39 height 11
click at [249, 227] on icon at bounding box center [249, 225] width 5 height 5
click at [260, 225] on input "Please format dates MM/DD/YYYY" at bounding box center [273, 225] width 39 height 11
click at [350, 278] on link "11" at bounding box center [346, 278] width 13 height 10
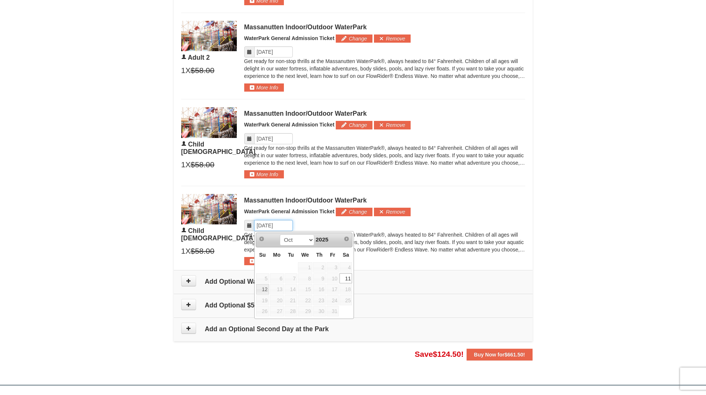
click at [261, 227] on input "Please format dates MM/DD/YYYY" at bounding box center [273, 225] width 39 height 11
click at [261, 290] on link "12" at bounding box center [262, 289] width 13 height 10
click at [277, 229] on input "Please format dates MM/DD/YYYY" at bounding box center [273, 225] width 39 height 11
click at [263, 290] on link "12" at bounding box center [262, 289] width 13 height 10
click at [283, 226] on input "Please format dates MM/DD/YYYY" at bounding box center [273, 225] width 39 height 11
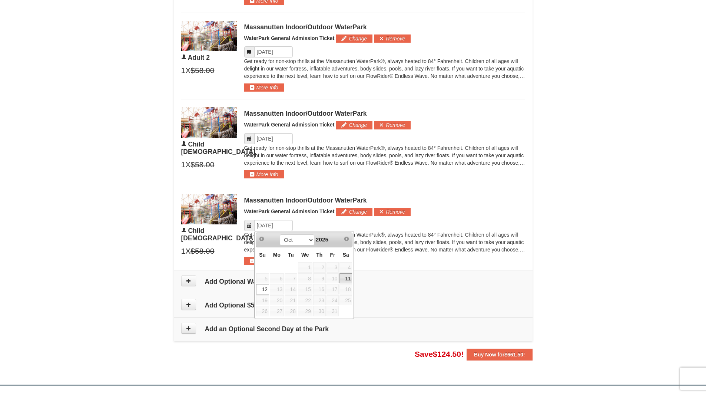
click at [350, 280] on link "11" at bounding box center [346, 278] width 13 height 10
click at [282, 227] on input "Please format dates MM/DD/YYYY" at bounding box center [273, 225] width 39 height 11
click at [401, 211] on button "Remove" at bounding box center [392, 212] width 37 height 8
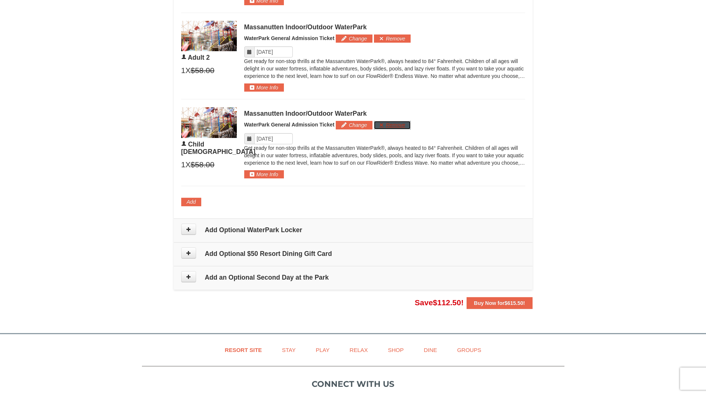
click at [407, 123] on button "Remove" at bounding box center [392, 125] width 37 height 8
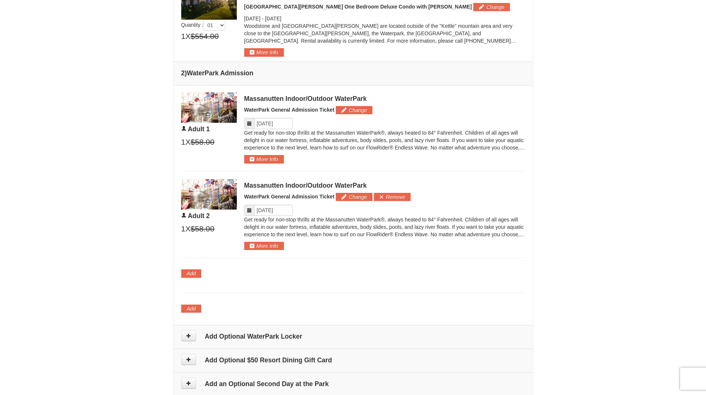
scroll to position [330, 0]
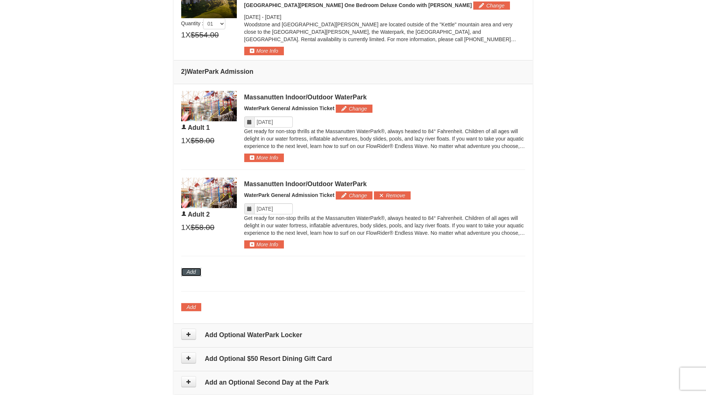
click at [193, 272] on button "Add" at bounding box center [191, 272] width 20 height 8
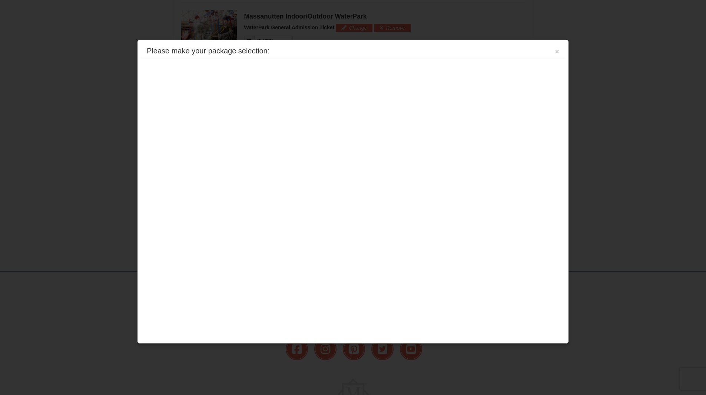
scroll to position [551, 0]
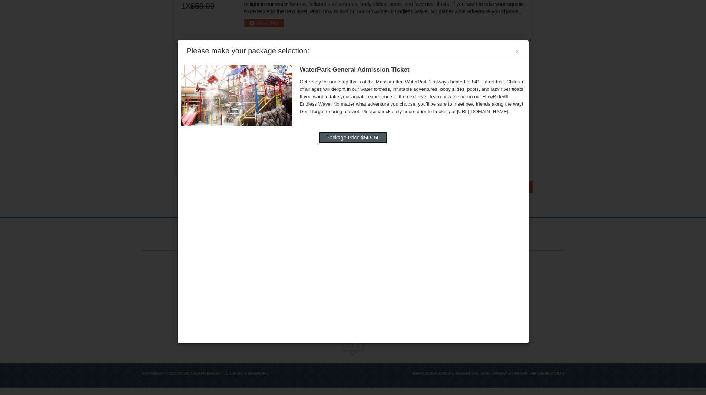
click at [344, 140] on button "Package Price $569.50" at bounding box center [353, 138] width 69 height 12
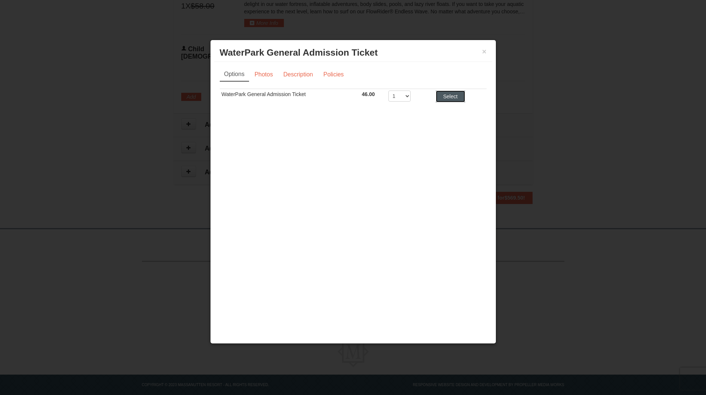
click at [442, 94] on button "Select" at bounding box center [450, 96] width 29 height 12
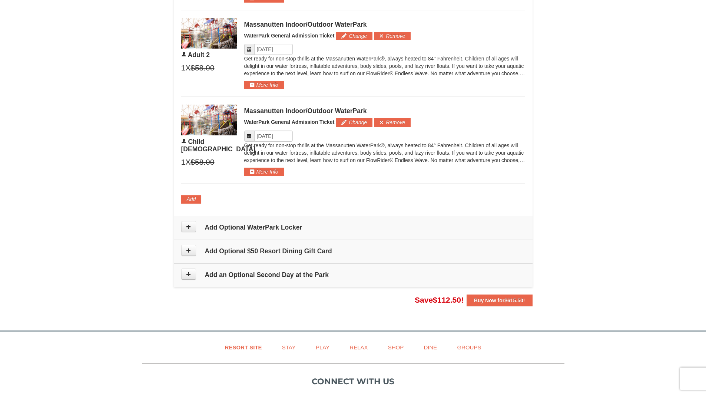
scroll to position [488, 0]
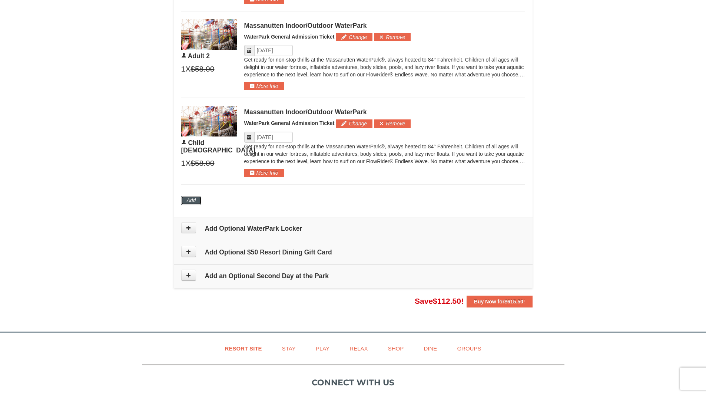
click at [191, 200] on button "Add" at bounding box center [191, 200] width 20 height 8
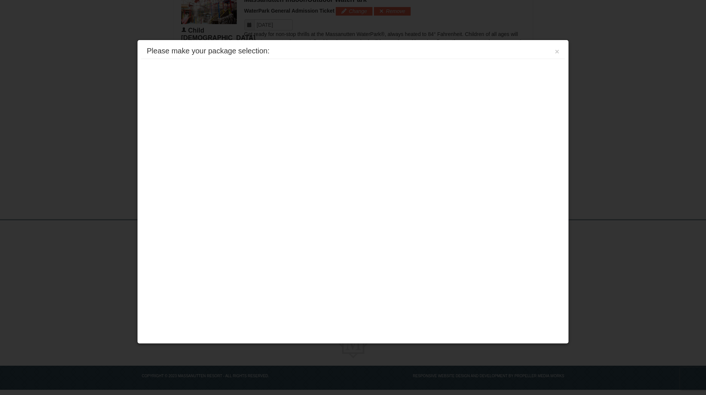
scroll to position [602, 0]
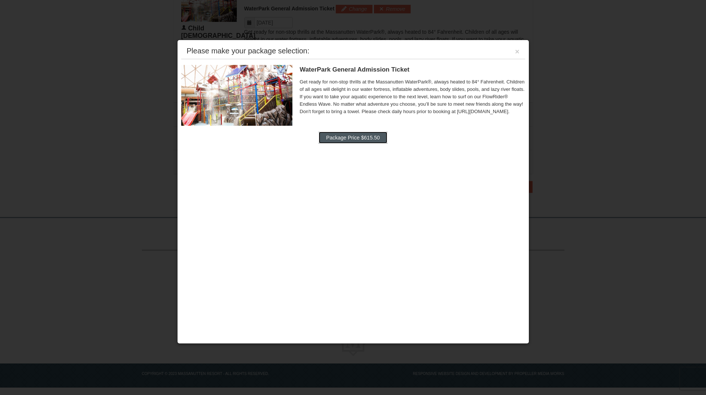
click at [368, 138] on button "Package Price $615.50" at bounding box center [353, 138] width 69 height 12
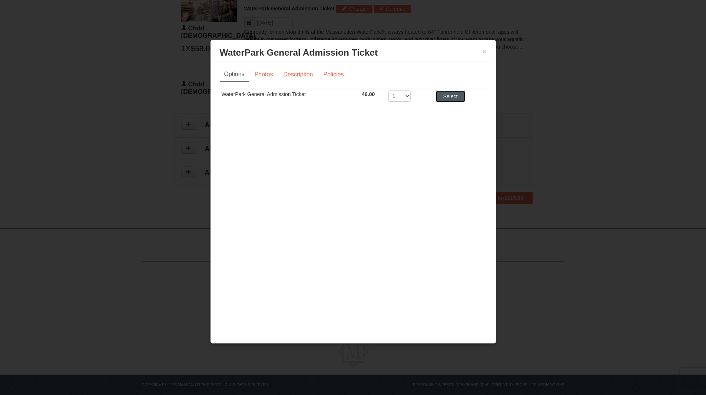
click at [453, 97] on button "Select" at bounding box center [450, 96] width 29 height 12
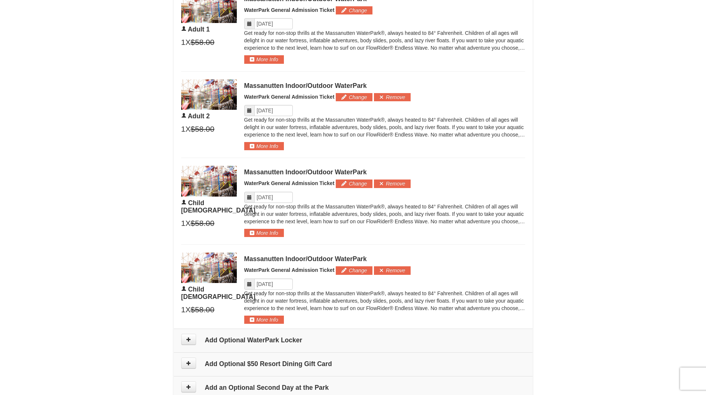
scroll to position [427, 0]
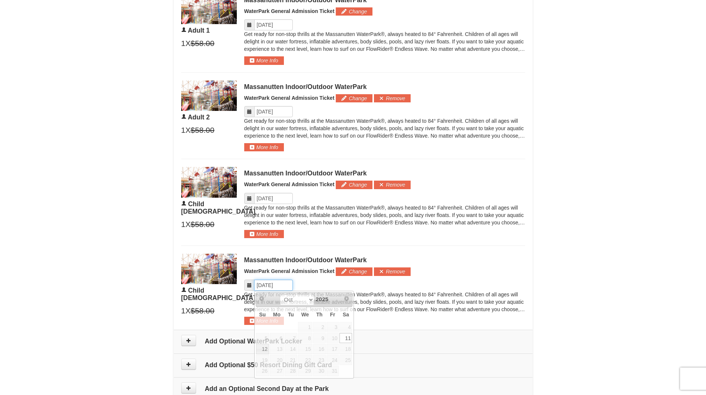
click at [262, 285] on input "Please format dates MM/DD/YYYY" at bounding box center [273, 285] width 39 height 11
click at [262, 348] on link "12" at bounding box center [262, 349] width 13 height 10
type input "[DATE]"
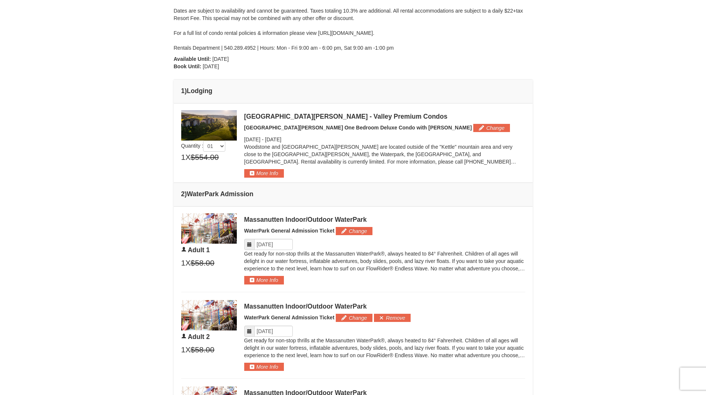
scroll to position [200, 0]
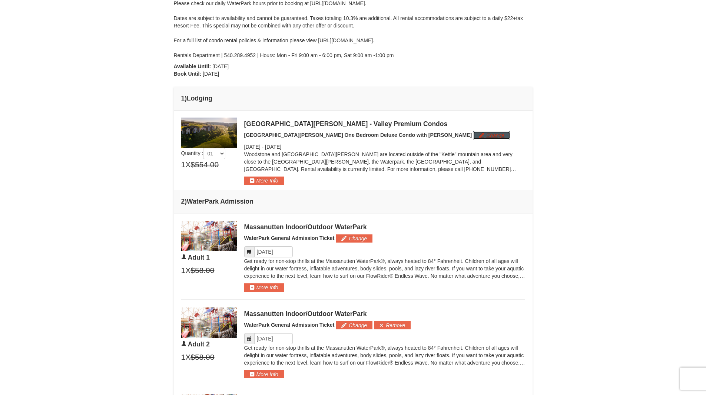
click at [473, 136] on button "Change" at bounding box center [491, 135] width 37 height 8
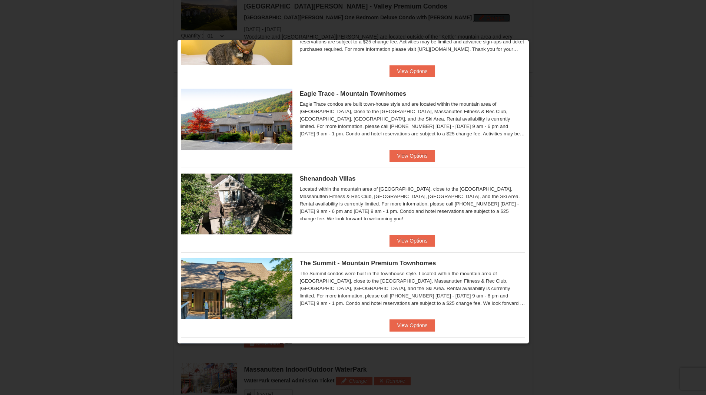
scroll to position [147, 0]
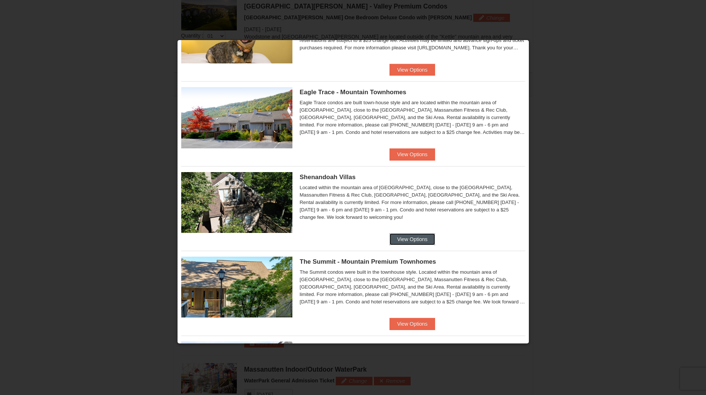
click at [407, 239] on button "View Options" at bounding box center [412, 239] width 45 height 12
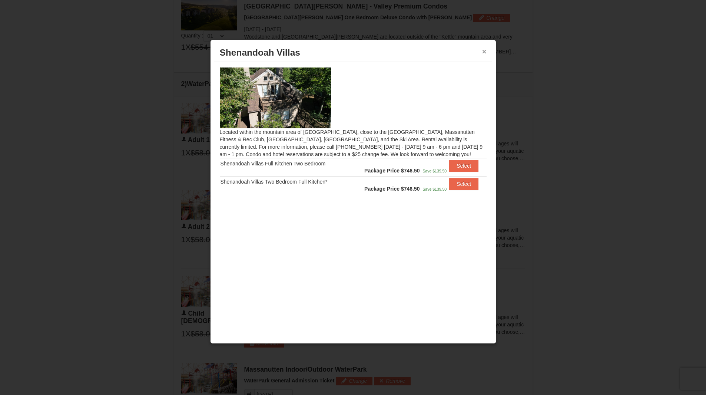
click at [486, 52] on button "×" at bounding box center [484, 51] width 4 height 7
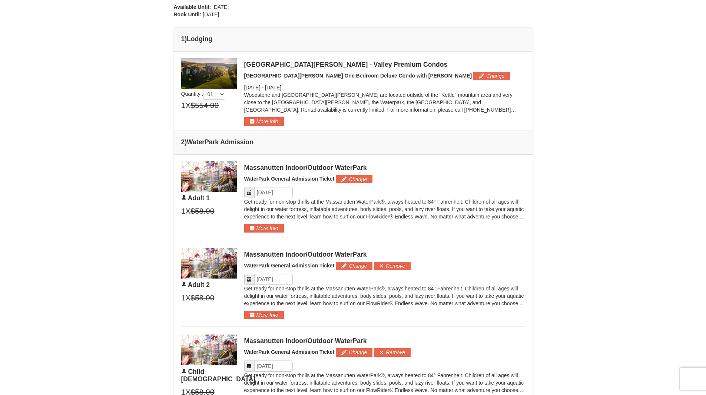
scroll to position [259, 0]
click at [473, 77] on button "Change" at bounding box center [491, 76] width 37 height 8
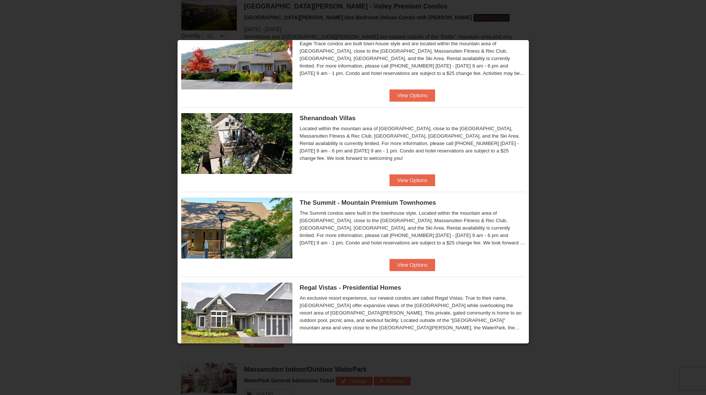
scroll to position [234, 0]
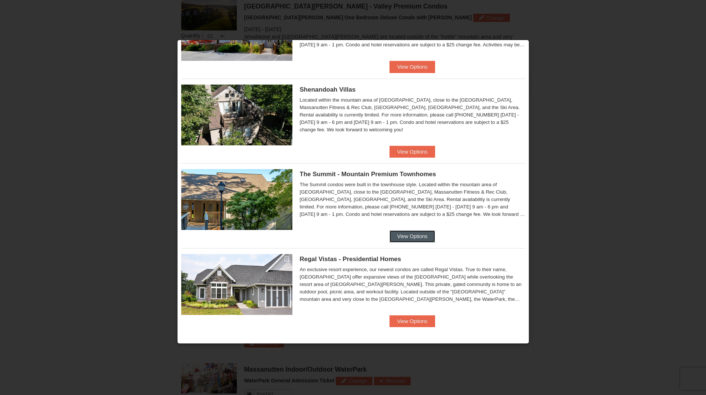
click at [402, 238] on button "View Options" at bounding box center [412, 236] width 45 height 12
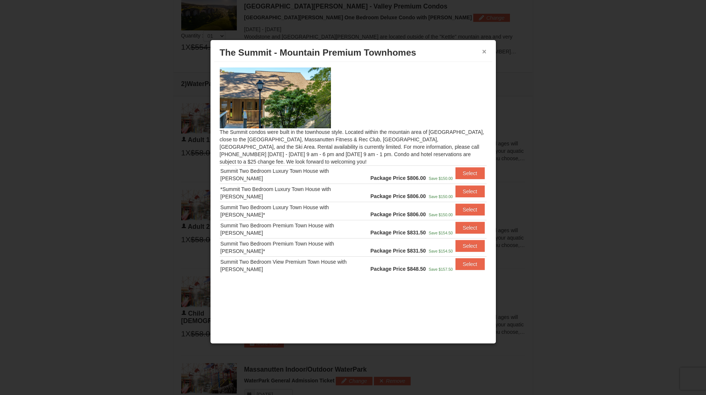
click at [486, 52] on button "×" at bounding box center [484, 51] width 4 height 7
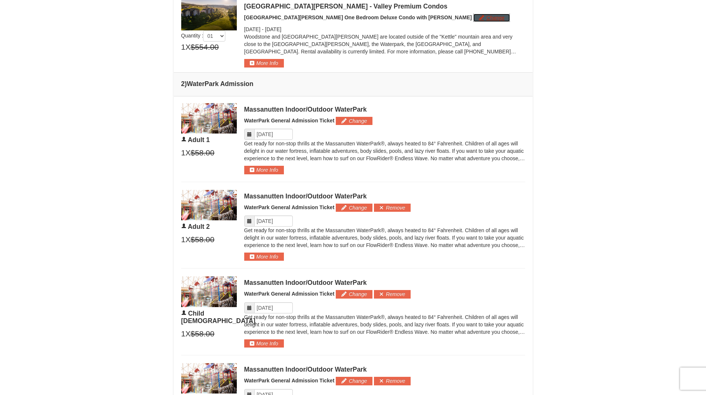
click at [473, 19] on button "Change" at bounding box center [491, 18] width 37 height 8
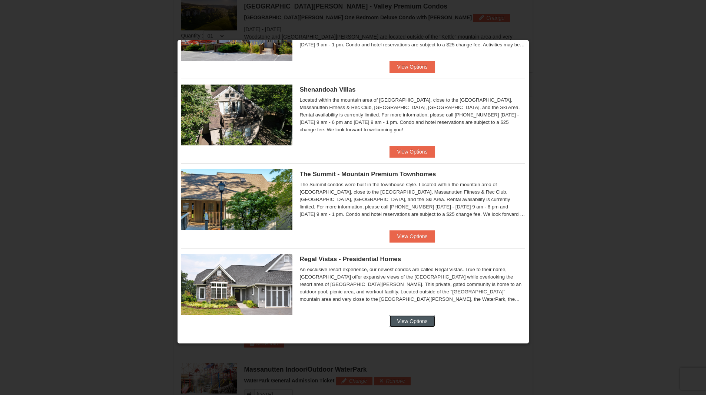
click at [407, 322] on button "View Options" at bounding box center [412, 321] width 45 height 12
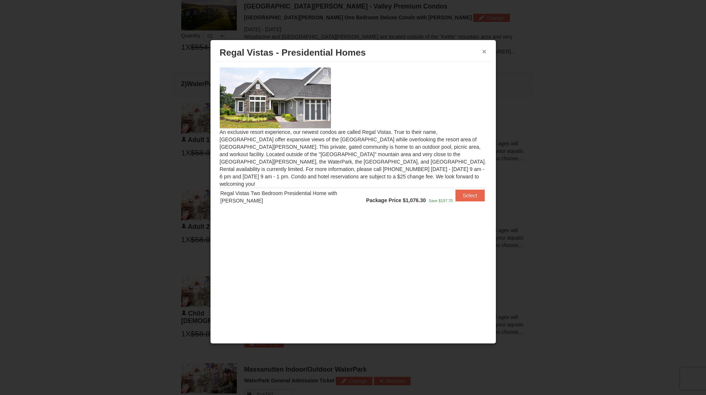
click at [484, 51] on button "×" at bounding box center [484, 51] width 4 height 7
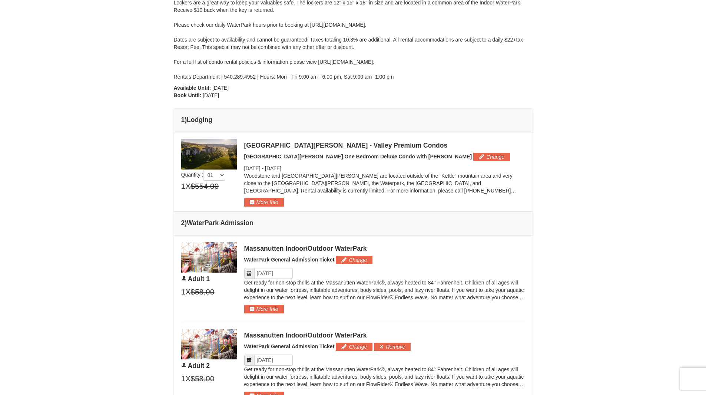
scroll to position [173, 0]
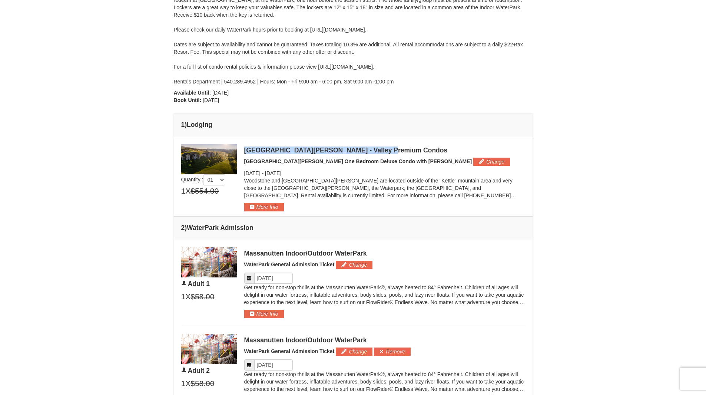
drag, startPoint x: 245, startPoint y: 149, endPoint x: 400, endPoint y: 147, distance: 154.6
click at [400, 147] on div "[GEOGRAPHIC_DATA][PERSON_NAME] - Valley Premium Condos" at bounding box center [384, 149] width 281 height 7
copy div "[GEOGRAPHIC_DATA][PERSON_NAME] - Valley Premium Condos"
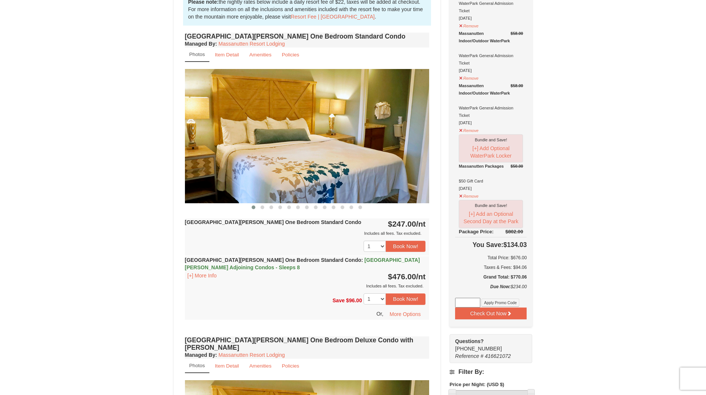
scroll to position [228, 0]
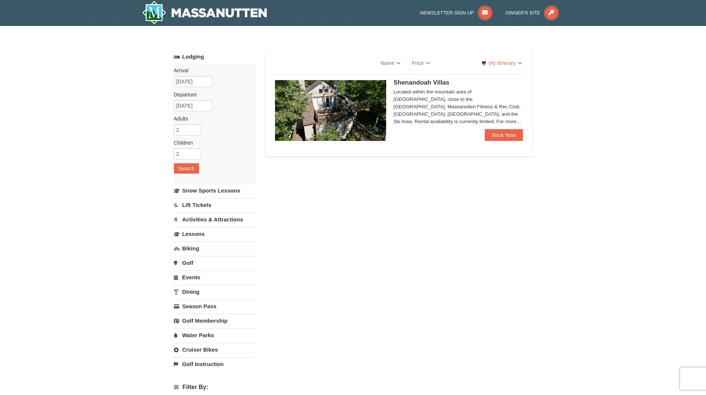
select select "10"
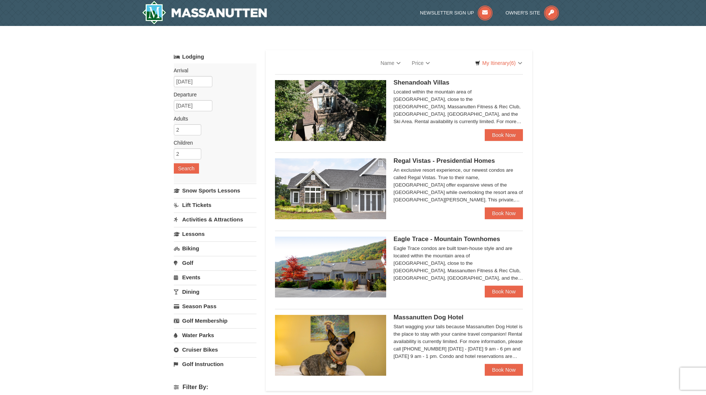
select select "10"
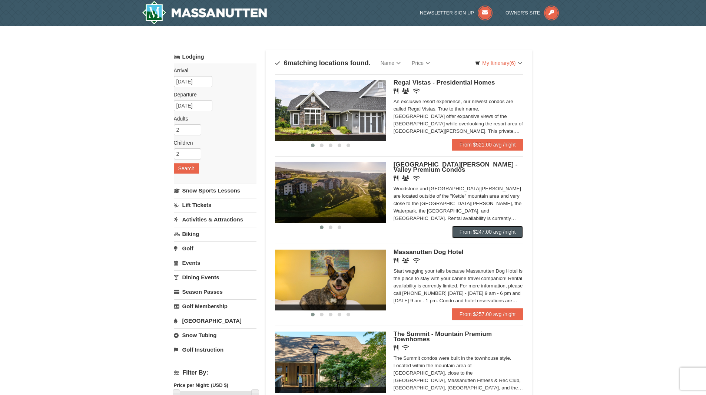
click at [502, 231] on link "From $247.00 avg /night" at bounding box center [487, 232] width 71 height 12
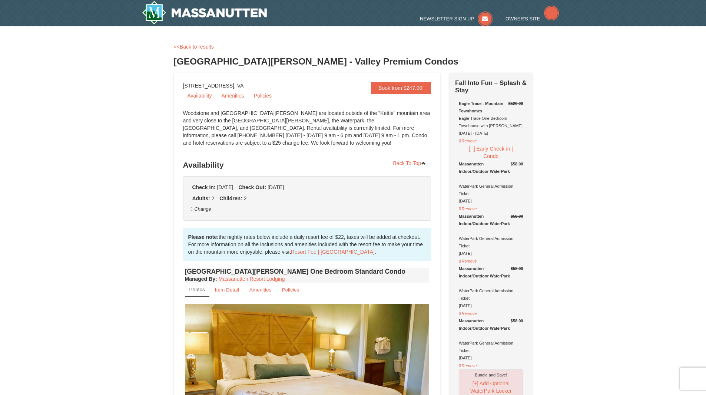
select select "10"
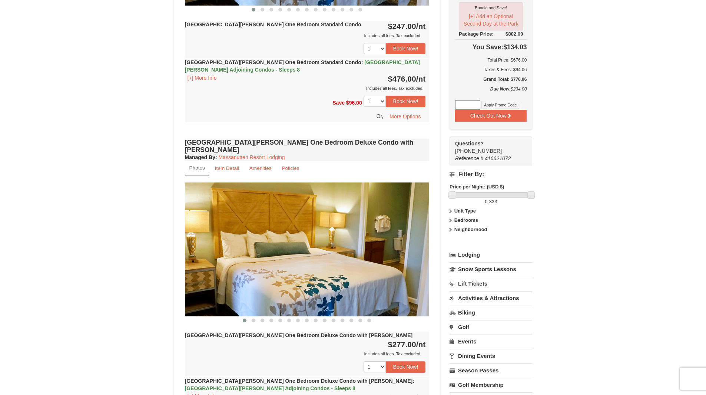
scroll to position [429, 0]
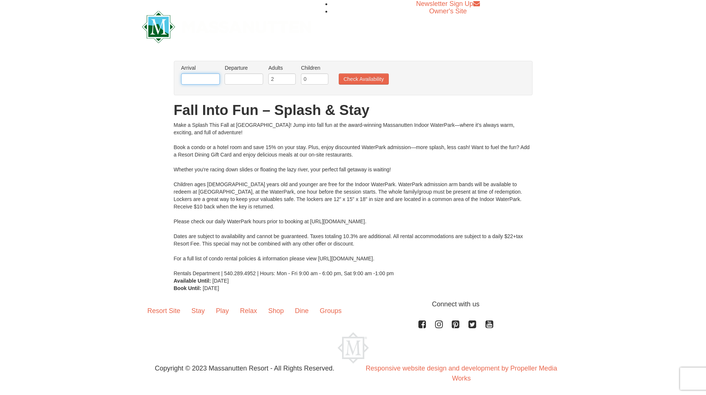
click at [201, 81] on input "text" at bounding box center [200, 78] width 39 height 11
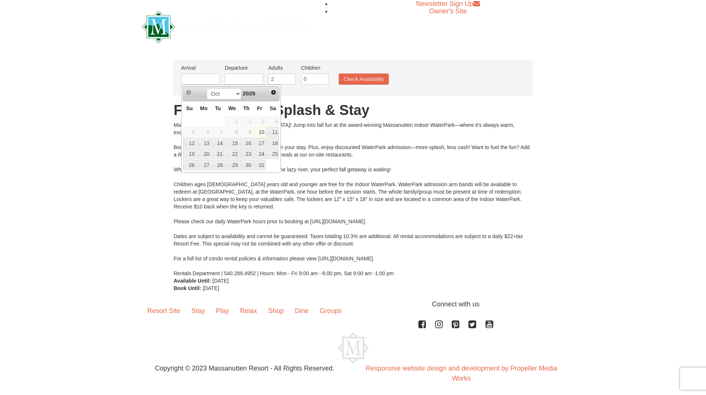
click at [260, 133] on link "10" at bounding box center [260, 132] width 13 height 10
type input "[DATE]"
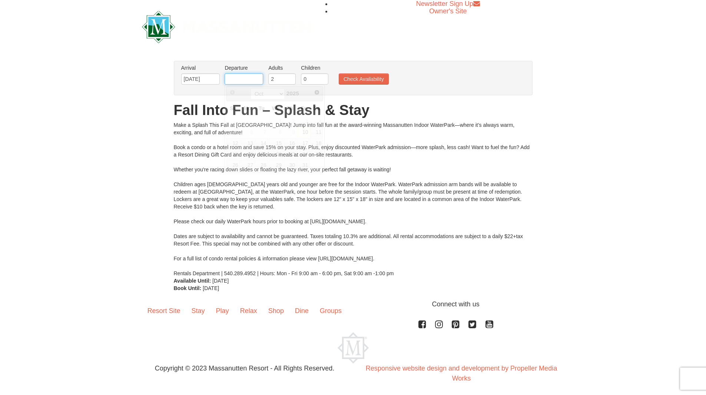
click at [242, 83] on input "text" at bounding box center [244, 78] width 39 height 11
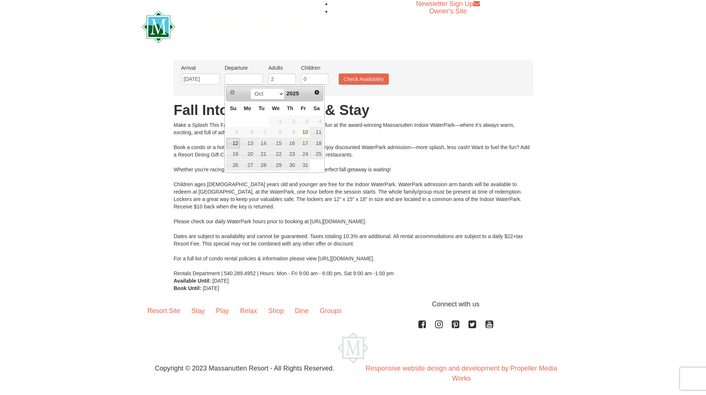
click at [234, 141] on link "12" at bounding box center [232, 143] width 13 height 10
type input "[DATE]"
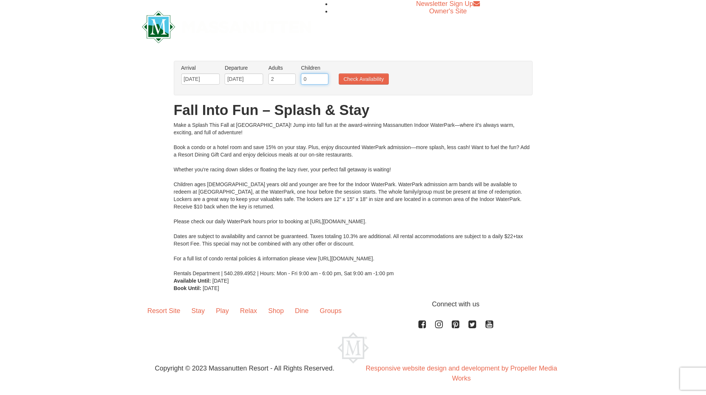
click at [314, 80] on input "0" at bounding box center [314, 78] width 27 height 11
type input "2"
click at [349, 79] on button "Check Availability" at bounding box center [364, 78] width 50 height 11
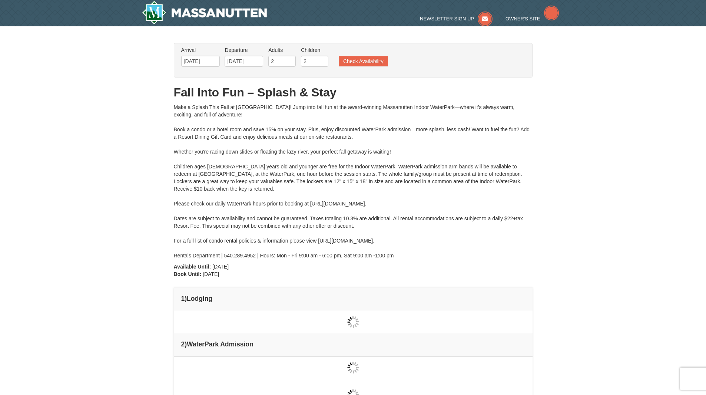
type input "[DATE]"
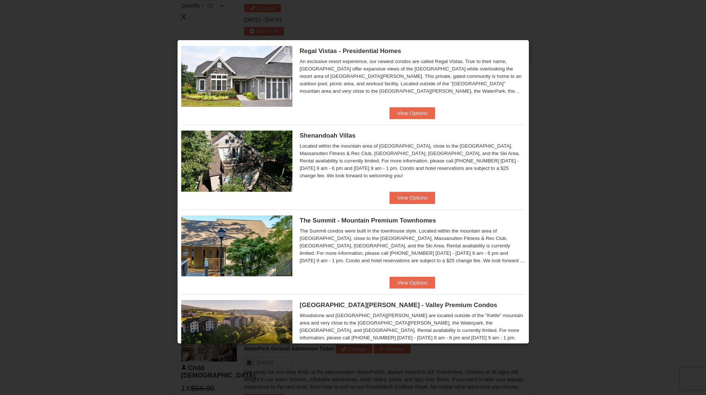
scroll to position [234, 0]
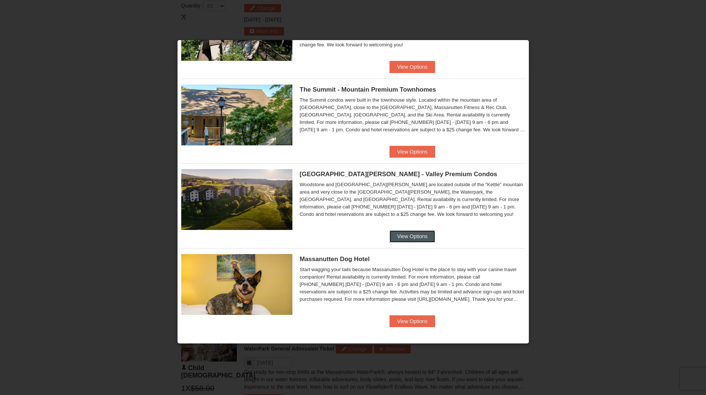
click at [411, 238] on button "View Options" at bounding box center [412, 236] width 45 height 12
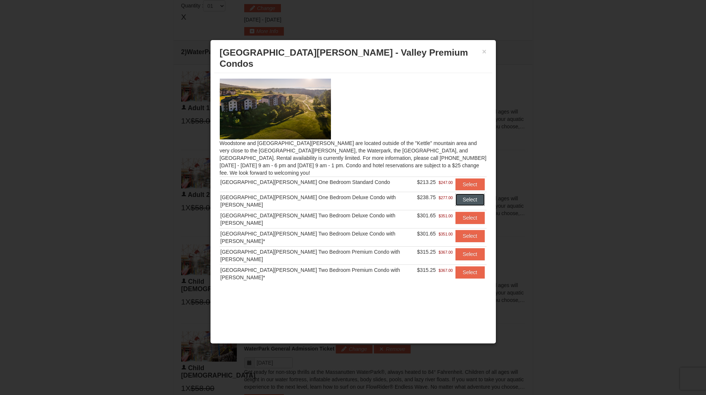
click at [465, 194] on button "Select" at bounding box center [470, 200] width 29 height 12
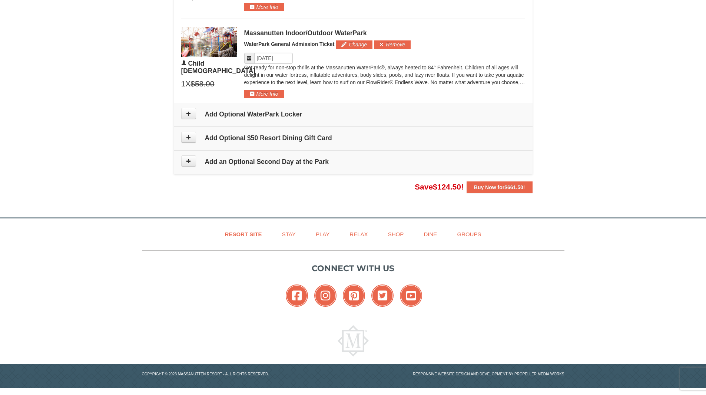
scroll to position [654, 0]
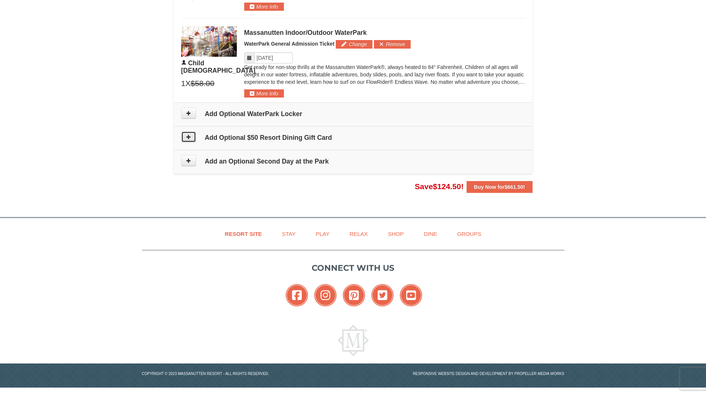
click at [187, 135] on icon at bounding box center [188, 136] width 5 height 5
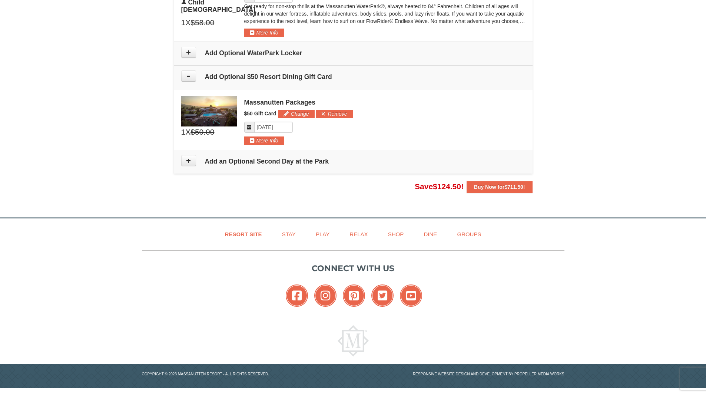
scroll to position [715, 0]
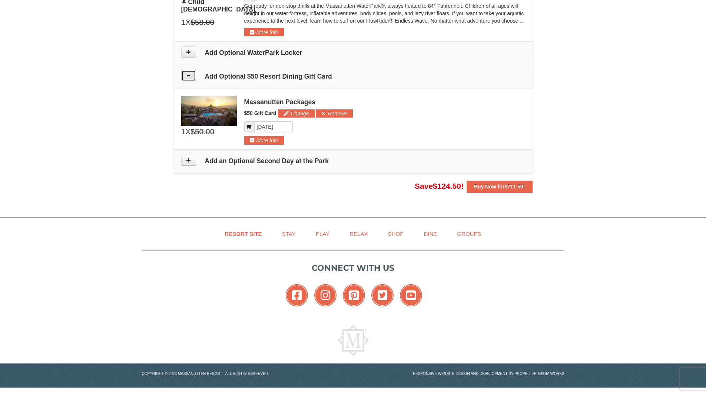
click at [186, 74] on icon at bounding box center [188, 75] width 5 height 5
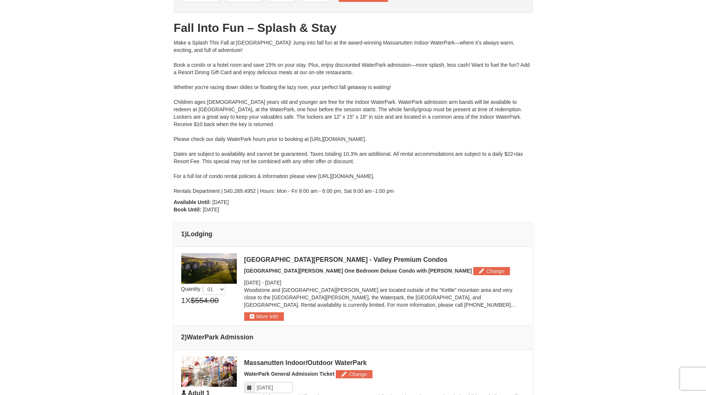
scroll to position [63, 0]
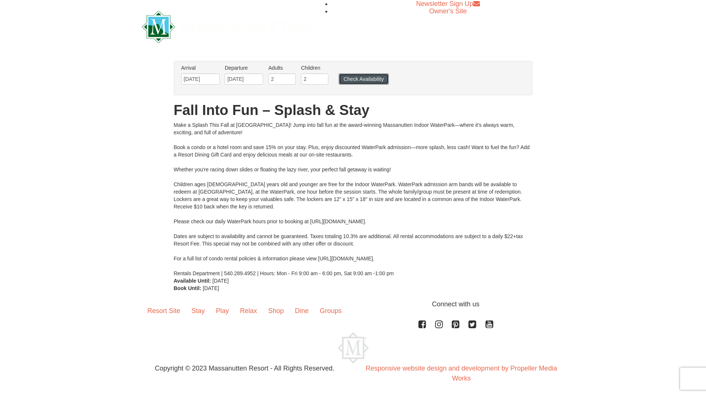
click at [380, 83] on button "Check Availability" at bounding box center [364, 78] width 50 height 11
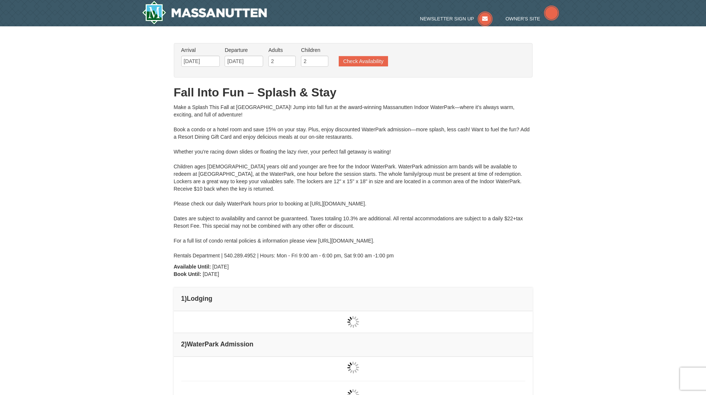
type input "[DATE]"
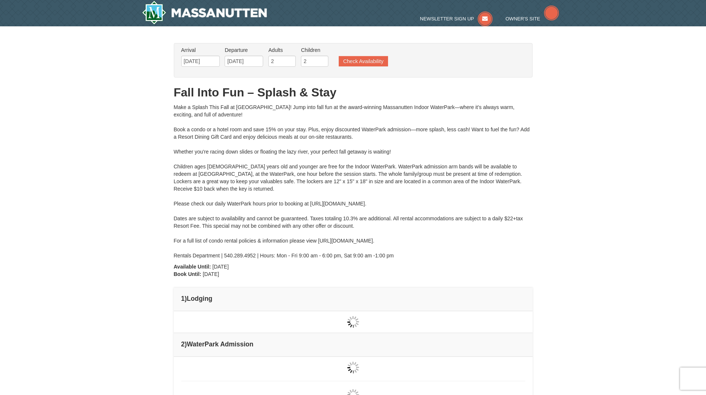
type input "[DATE]"
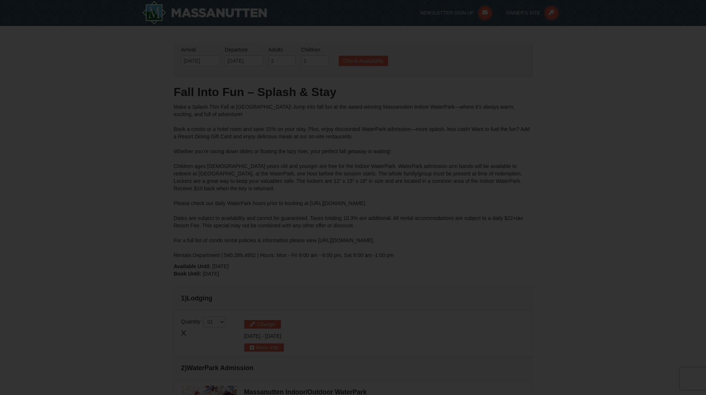
type input "[DATE]"
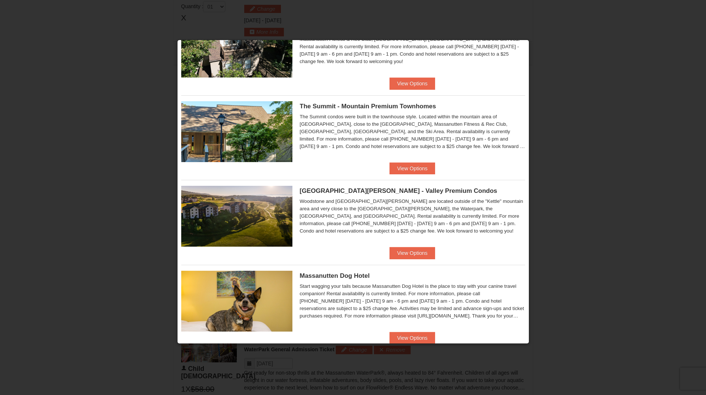
scroll to position [234, 0]
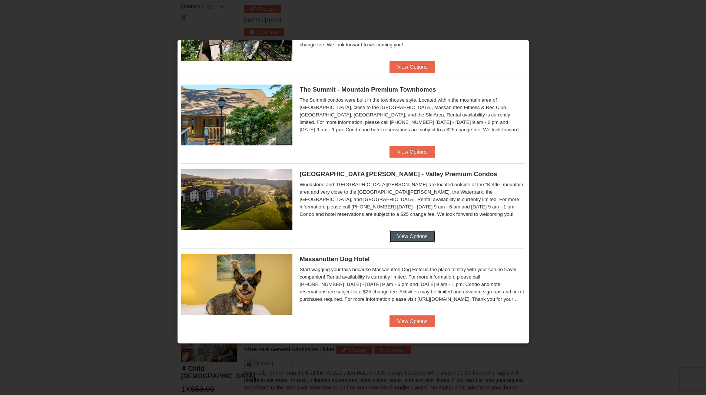
click at [412, 237] on button "View Options" at bounding box center [412, 236] width 45 height 12
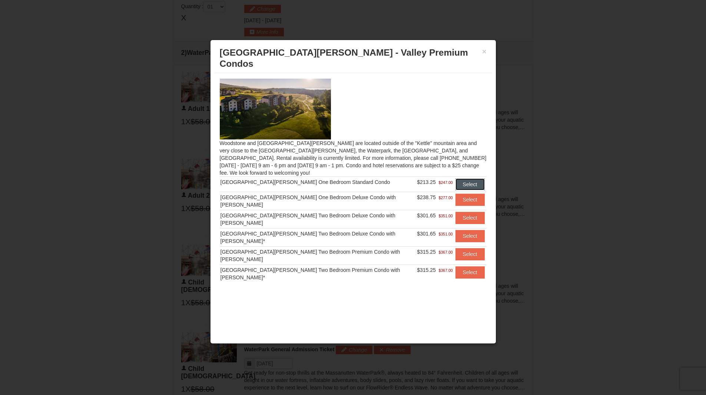
click at [465, 178] on button "Select" at bounding box center [470, 184] width 29 height 12
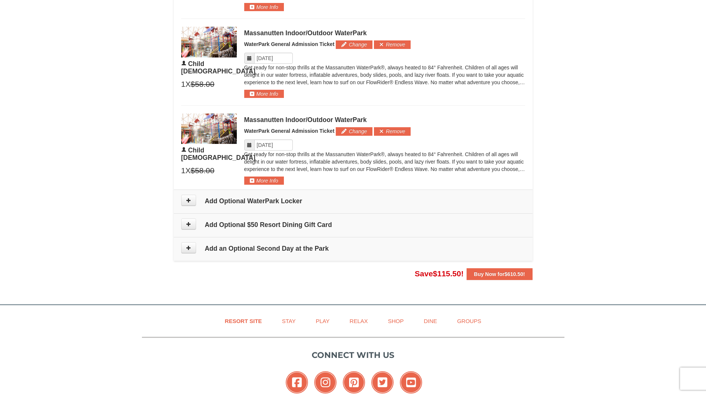
scroll to position [601, 0]
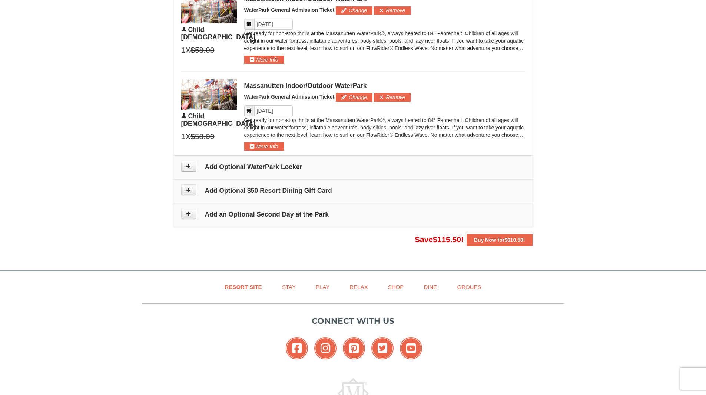
click at [61, 338] on div "Resort Site Stay Play Relax Shop Dine Groups Connect with us Facebook Instagram…" at bounding box center [353, 355] width 706 height 169
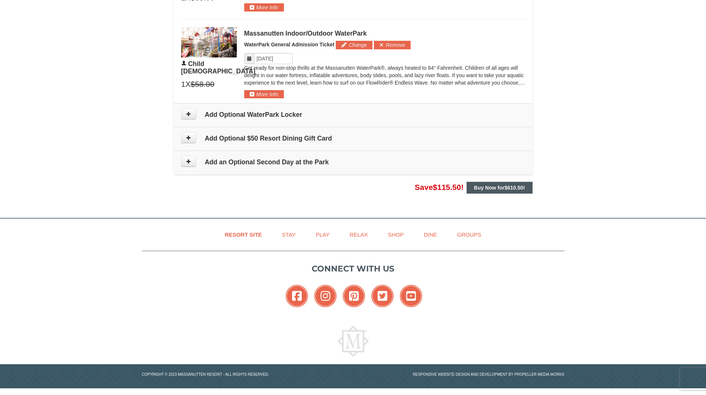
scroll to position [654, 0]
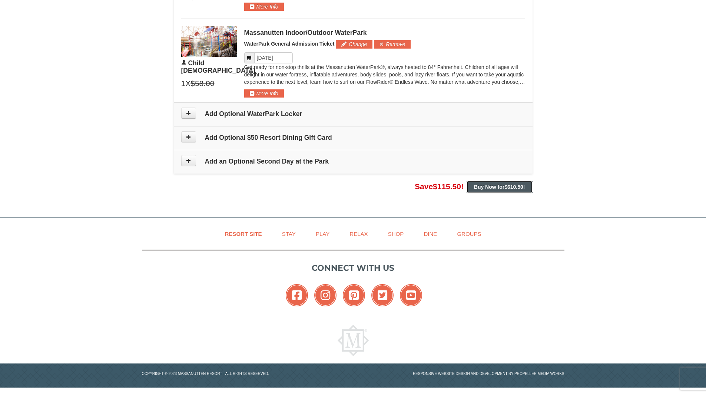
click at [486, 184] on strong "Buy Now for $610.50 !" at bounding box center [499, 187] width 51 height 6
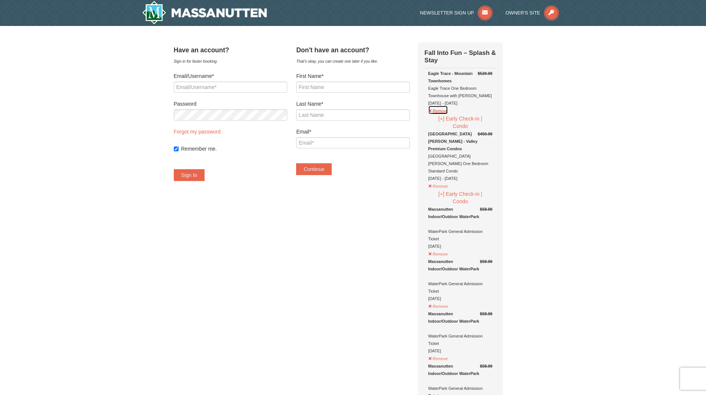
click at [448, 112] on button "Remove" at bounding box center [438, 109] width 20 height 9
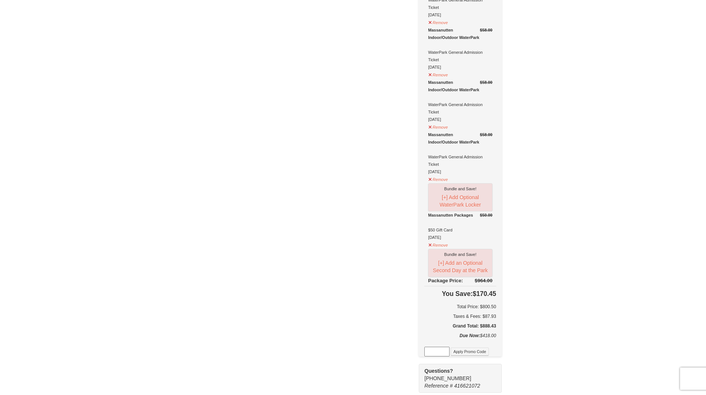
scroll to position [384, 0]
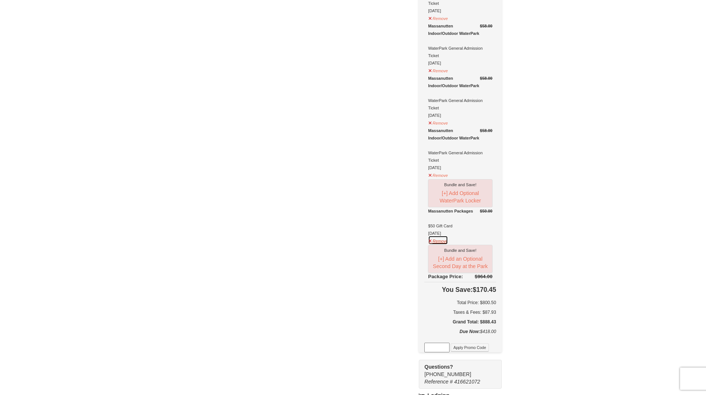
click at [448, 235] on button "Remove" at bounding box center [438, 239] width 20 height 9
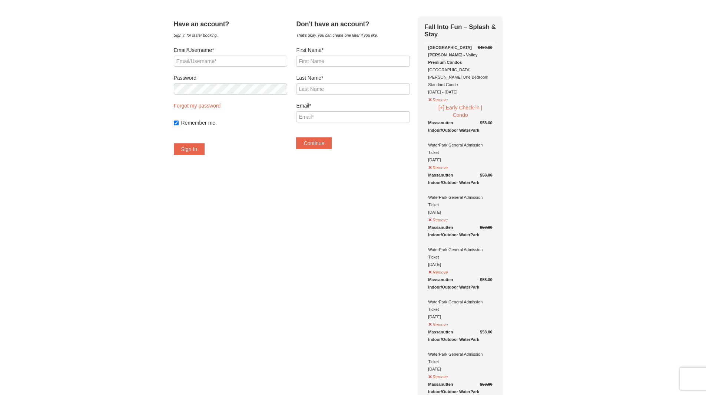
scroll to position [0, 0]
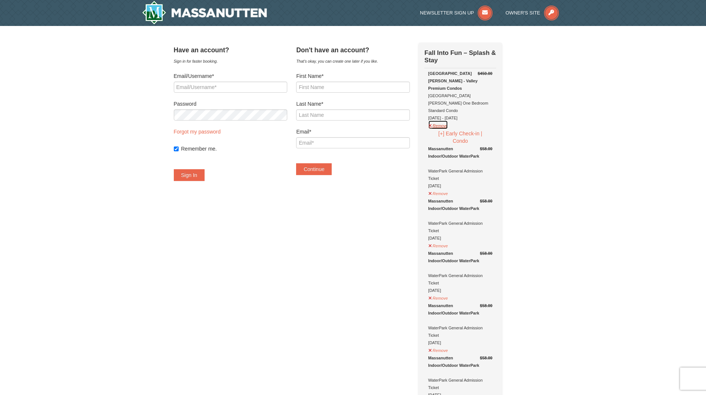
click at [448, 120] on button "Remove" at bounding box center [438, 124] width 20 height 9
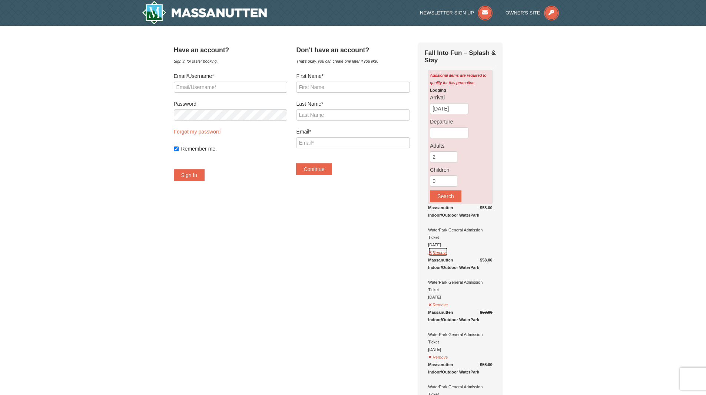
click at [448, 254] on button "Remove" at bounding box center [438, 251] width 20 height 9
click at [448, 304] on button "Remove" at bounding box center [438, 303] width 20 height 9
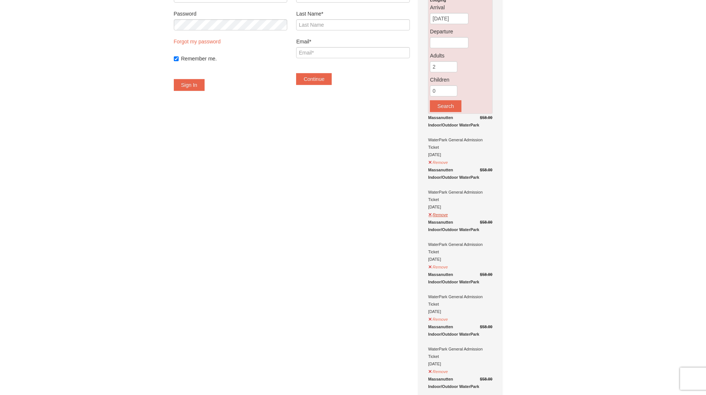
scroll to position [98, 0]
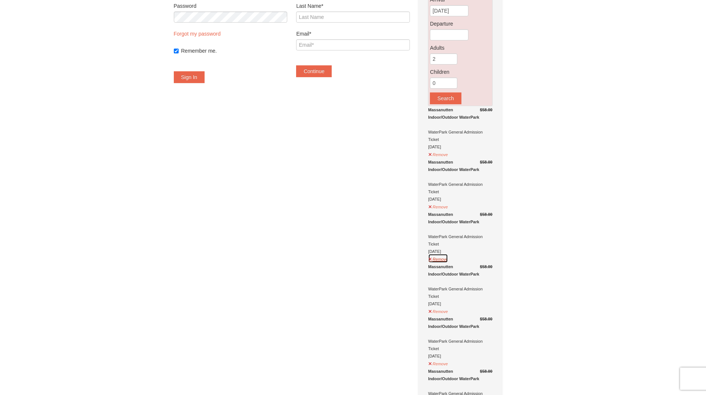
click at [448, 262] on button "Remove" at bounding box center [438, 258] width 20 height 9
click at [448, 314] on button "Remove" at bounding box center [438, 310] width 20 height 9
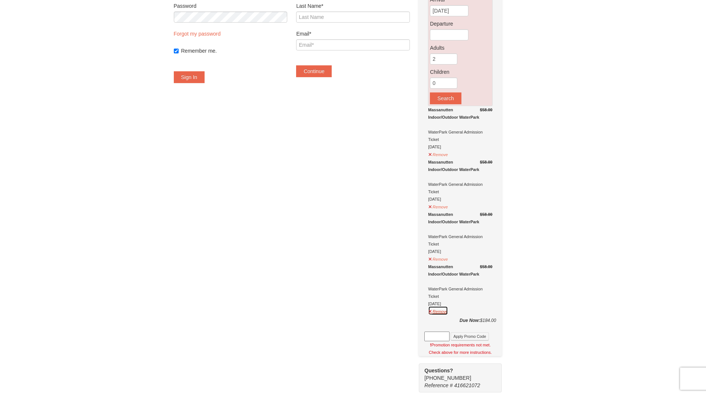
click at [448, 313] on button "Remove" at bounding box center [438, 310] width 20 height 9
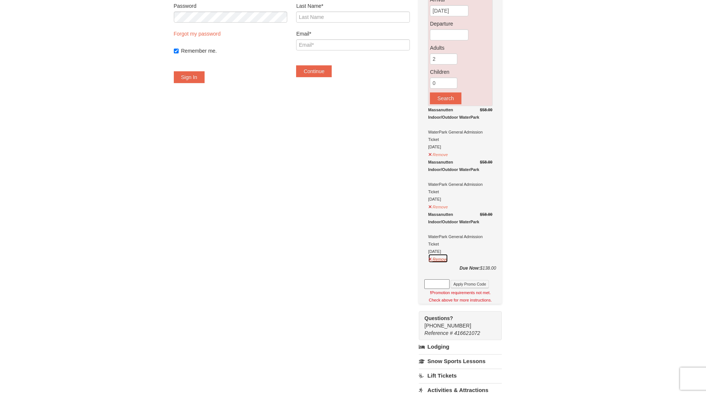
click at [446, 260] on button "Remove" at bounding box center [438, 258] width 20 height 9
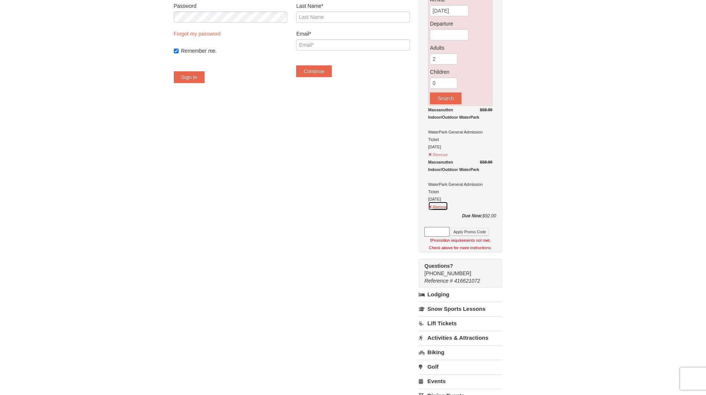
click at [448, 209] on button "Remove" at bounding box center [438, 205] width 20 height 9
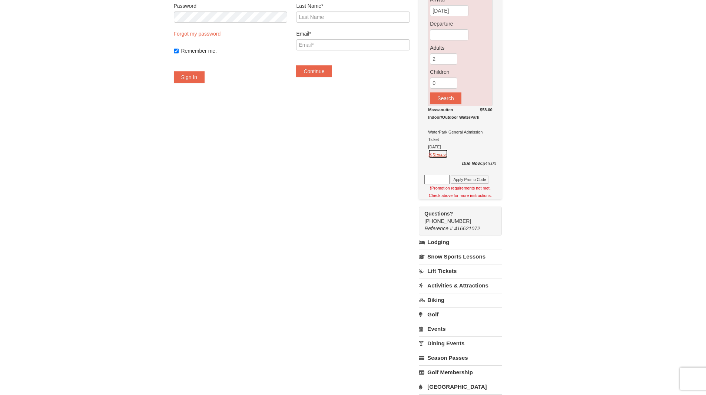
click at [448, 156] on button "Remove" at bounding box center [438, 153] width 20 height 9
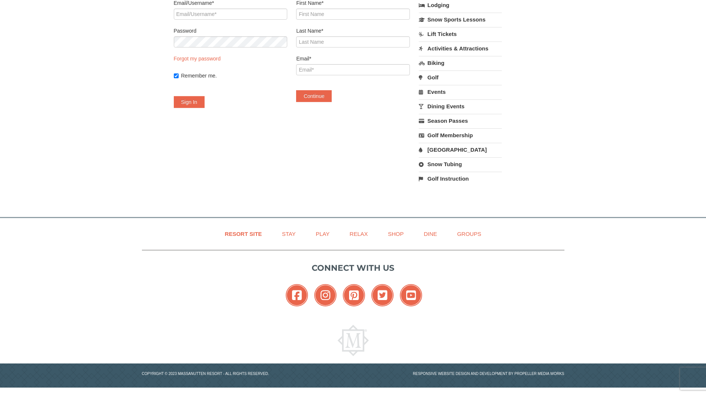
scroll to position [0, 0]
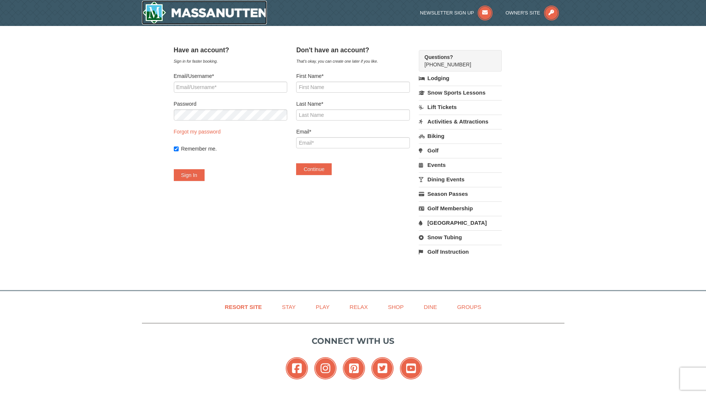
click at [237, 13] on img at bounding box center [204, 13] width 125 height 24
